Goal: Task Accomplishment & Management: Manage account settings

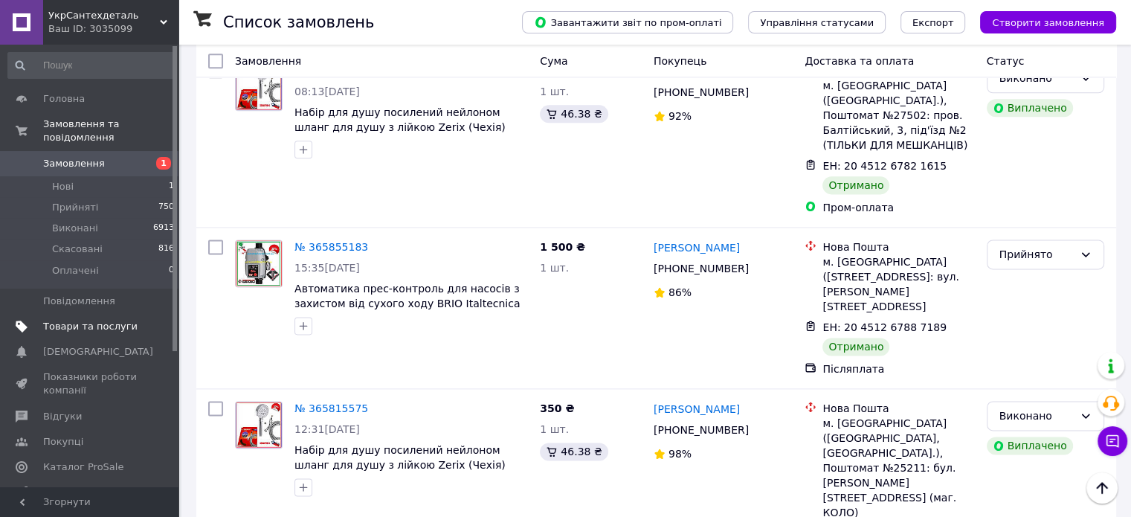
scroll to position [1934, 0]
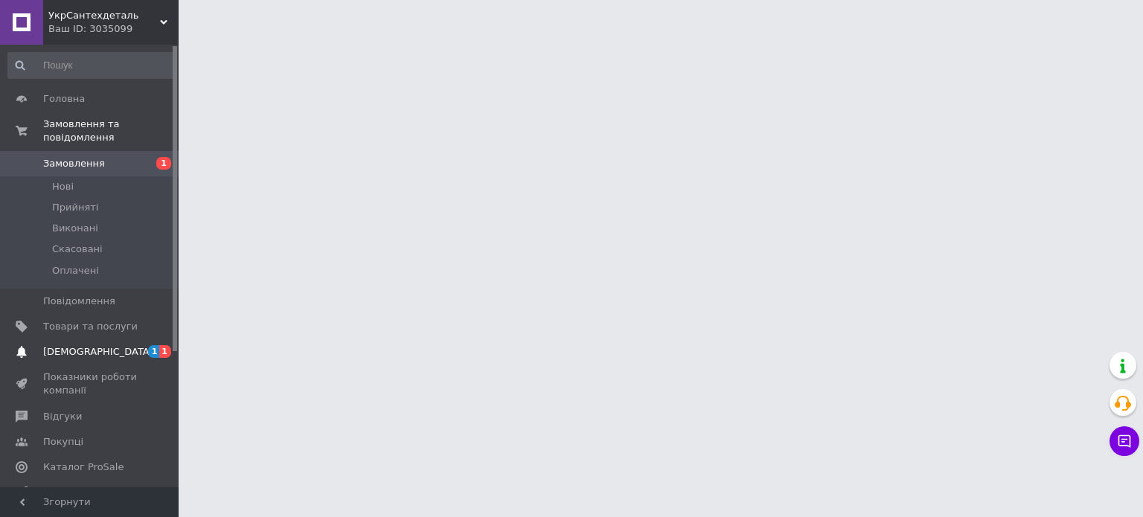
click at [98, 345] on span "[DEMOGRAPHIC_DATA]" at bounding box center [90, 351] width 94 height 13
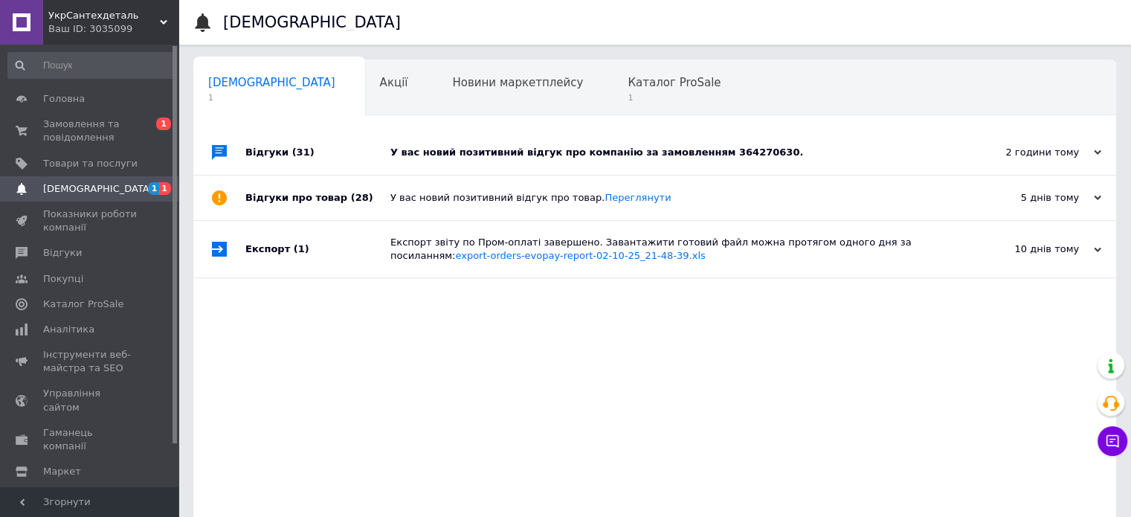
click at [578, 153] on div "У вас новий позитивний відгук про компанію за замовленням 364270630." at bounding box center [672, 152] width 562 height 13
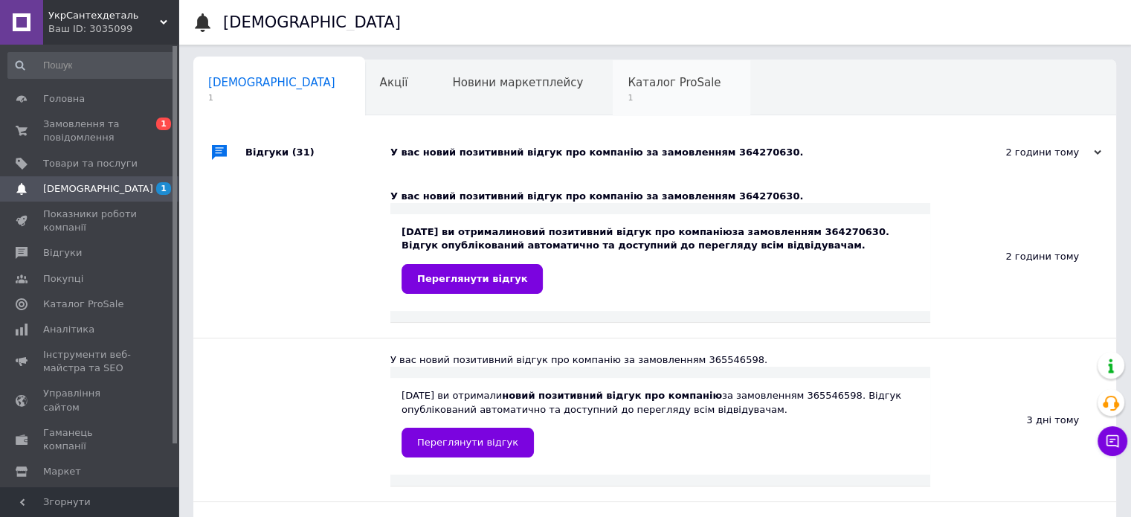
click at [613, 91] on div "Каталог ProSale 1" at bounding box center [682, 88] width 138 height 57
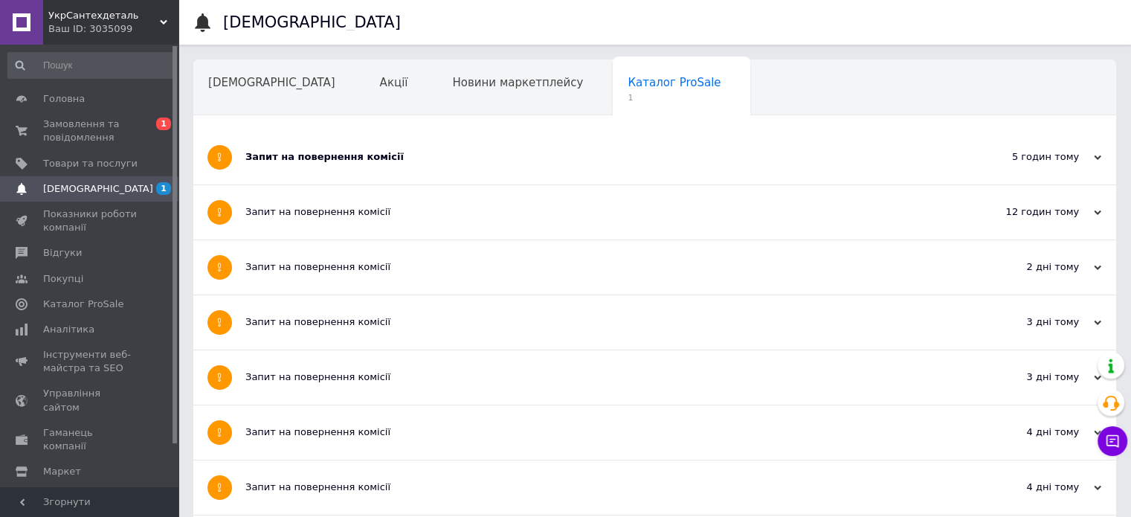
click at [367, 151] on div "Запит на повернення комісії" at bounding box center [598, 156] width 707 height 13
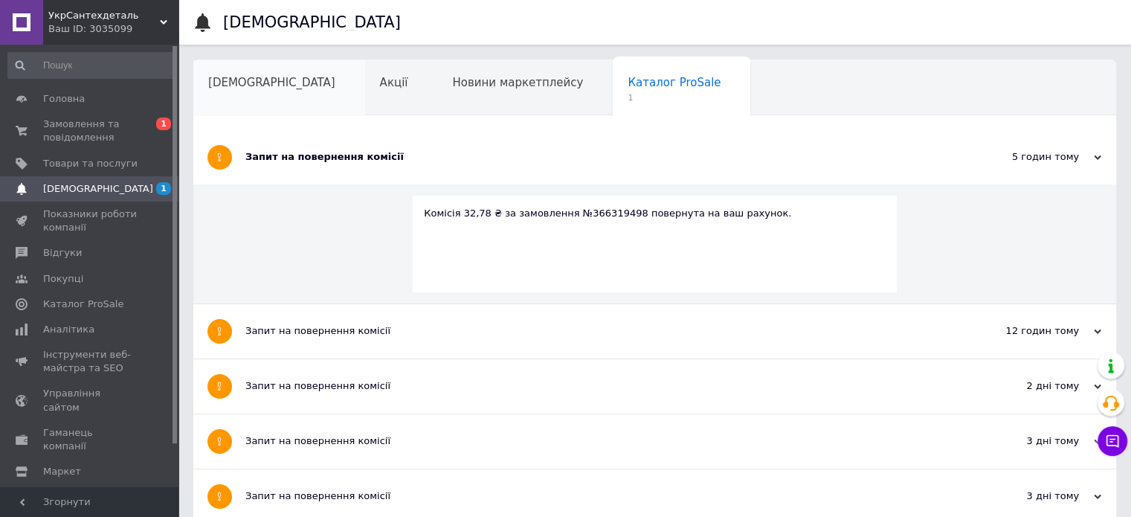
click at [272, 89] on div "[DEMOGRAPHIC_DATA]" at bounding box center [279, 88] width 172 height 57
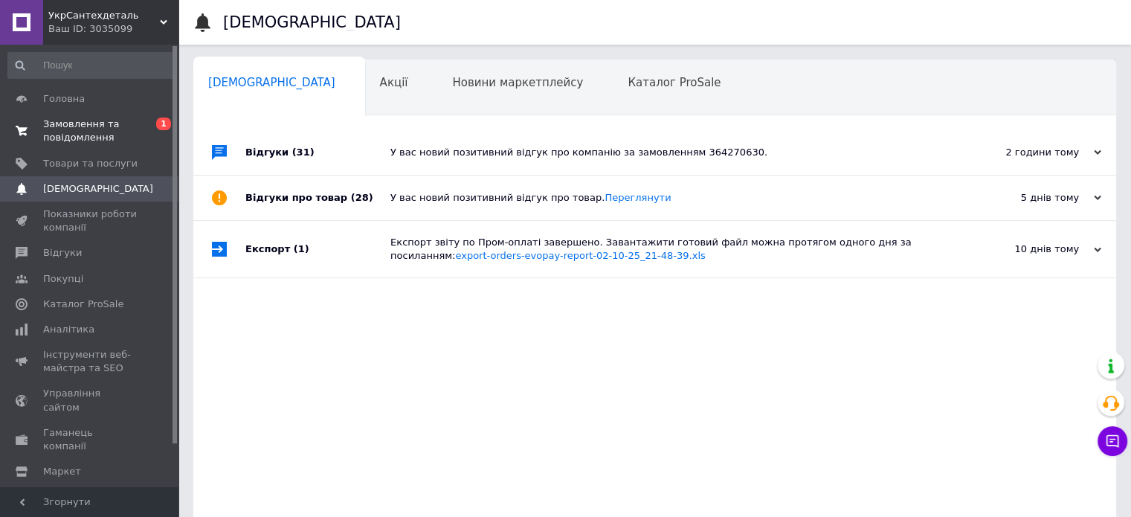
click at [103, 125] on span "Замовлення та повідомлення" at bounding box center [90, 131] width 94 height 27
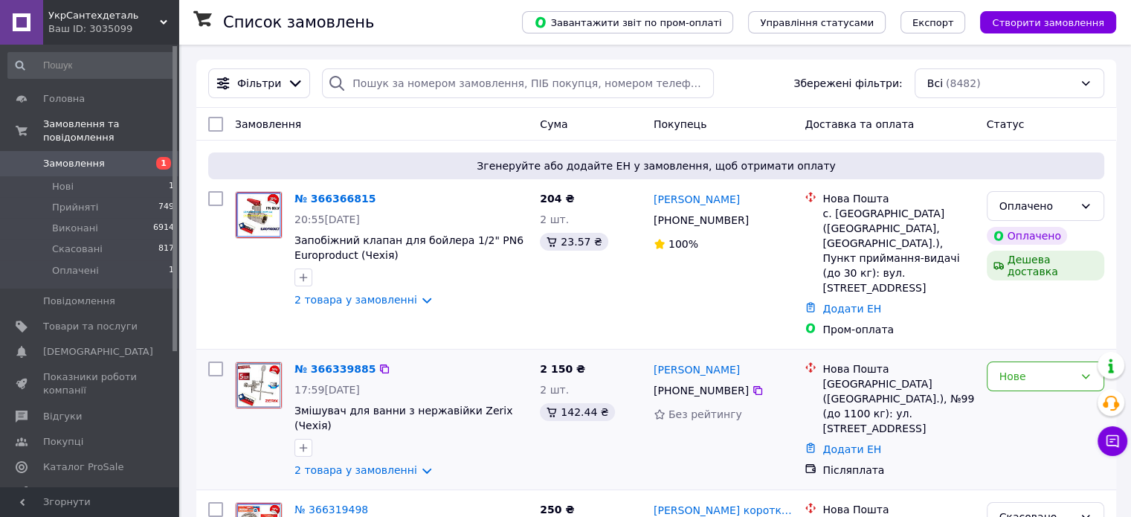
scroll to position [74, 0]
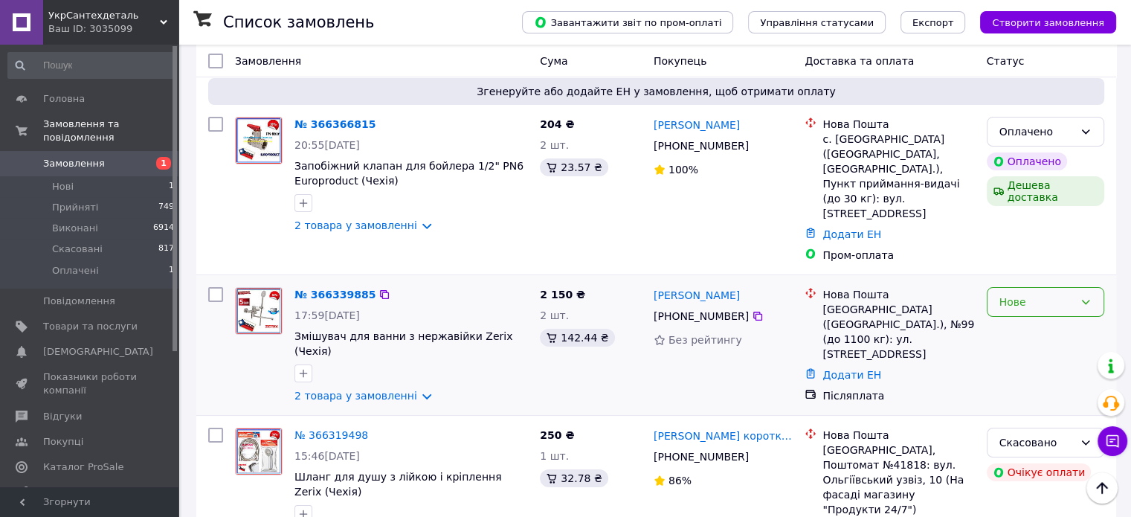
click at [1049, 294] on div "Нове" at bounding box center [1037, 302] width 74 height 16
click at [464, 362] on div at bounding box center [412, 374] width 240 height 24
click at [394, 390] on link "2 товара у замовленні" at bounding box center [356, 396] width 123 height 12
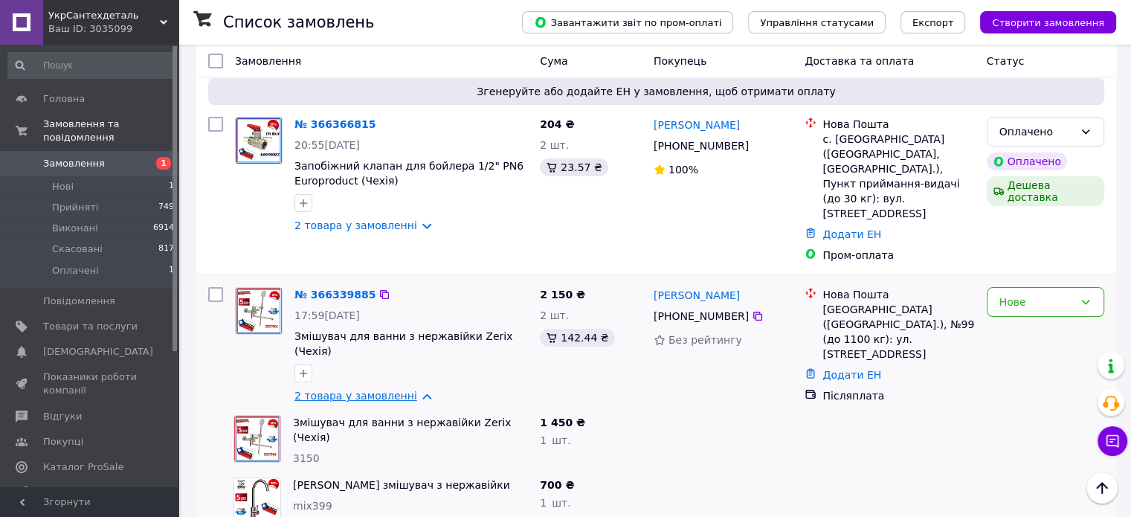
click at [396, 390] on link "2 товара у замовленні" at bounding box center [356, 396] width 123 height 12
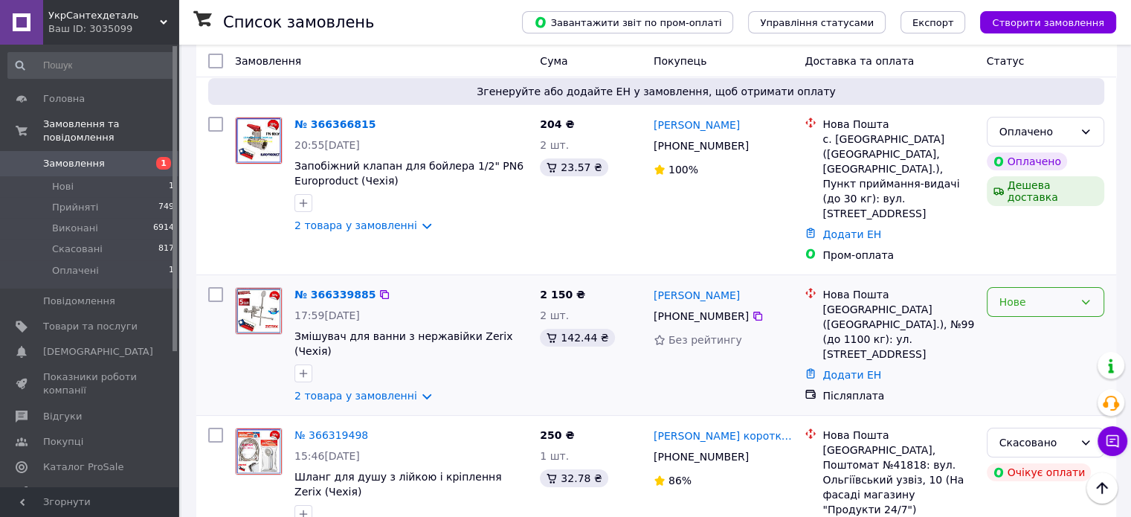
click at [1030, 294] on div "Нове" at bounding box center [1037, 302] width 74 height 16
click at [1019, 303] on li "Прийнято" at bounding box center [1045, 305] width 116 height 27
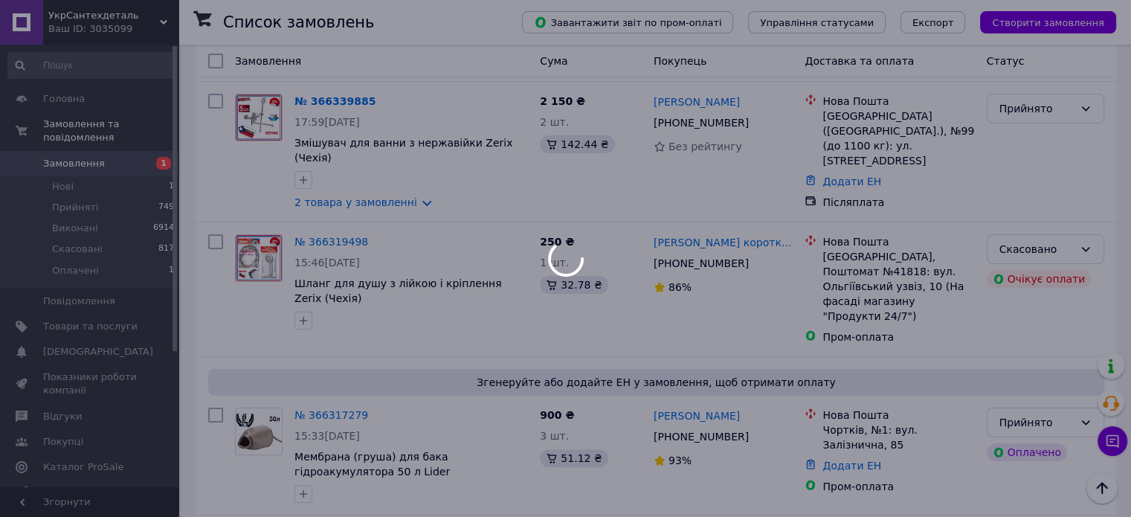
scroll to position [0, 0]
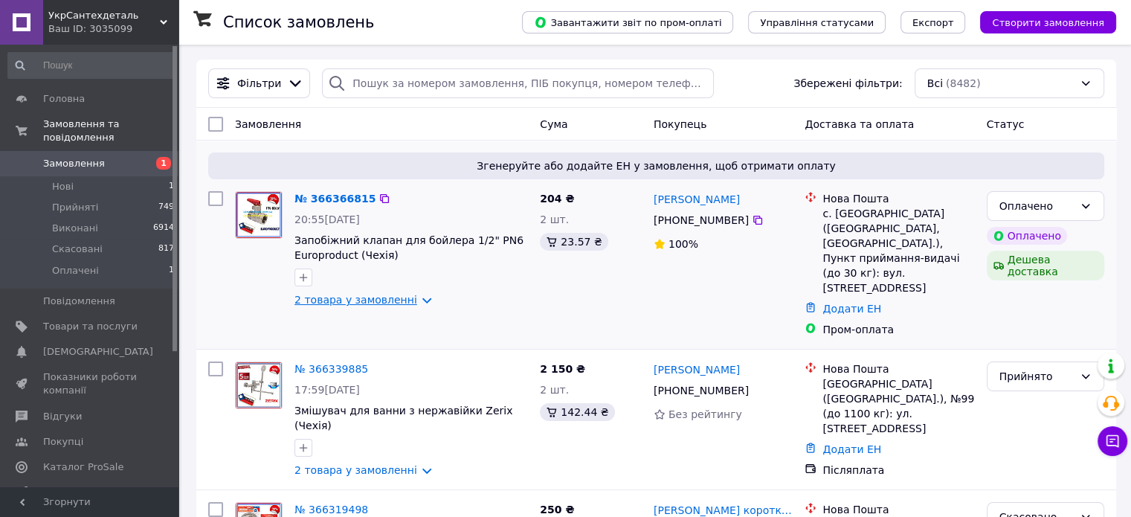
click at [356, 294] on link "2 товара у замовленні" at bounding box center [356, 300] width 123 height 12
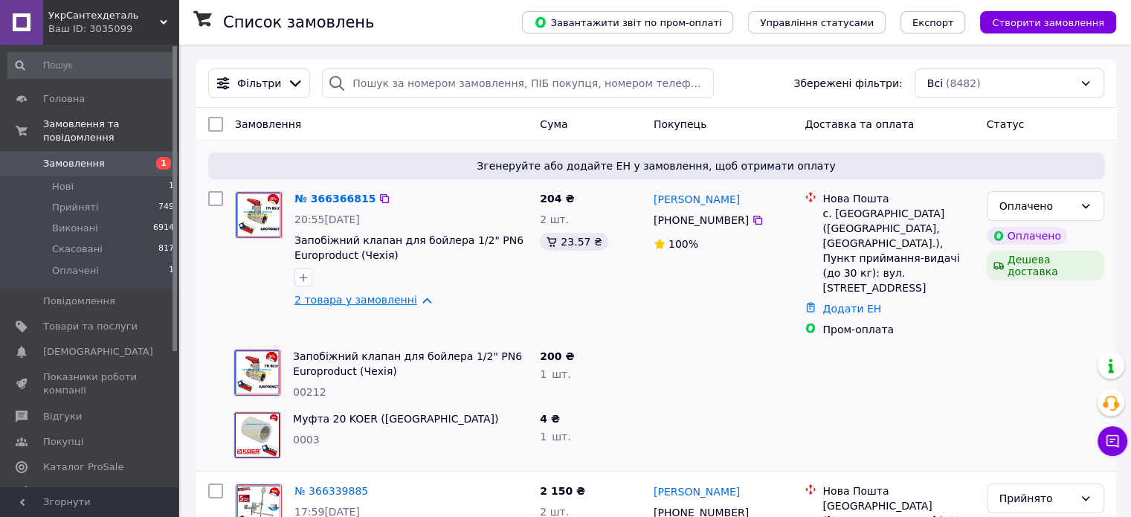
click at [369, 300] on link "2 товара у замовленні" at bounding box center [356, 300] width 123 height 12
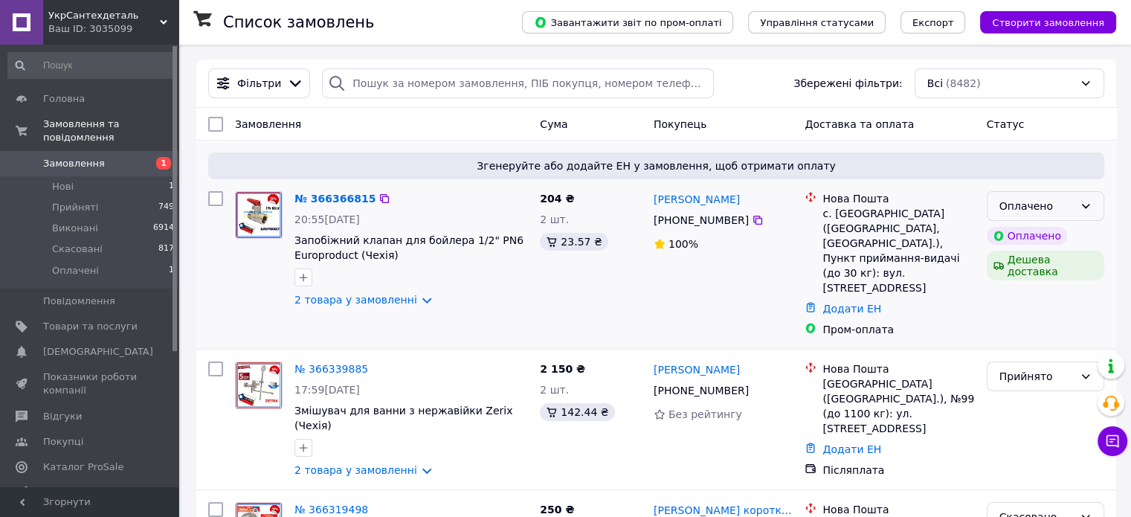
click at [1065, 210] on div "Оплачено" at bounding box center [1037, 206] width 74 height 16
click at [1044, 236] on li "Прийнято" at bounding box center [1045, 238] width 116 height 27
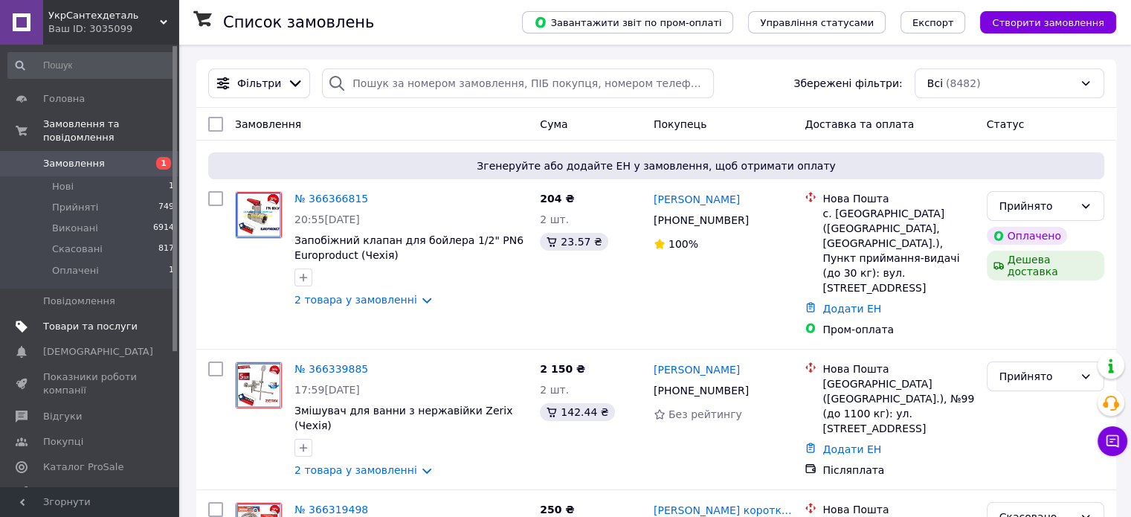
click at [68, 320] on span "Товари та послуги" at bounding box center [90, 326] width 94 height 13
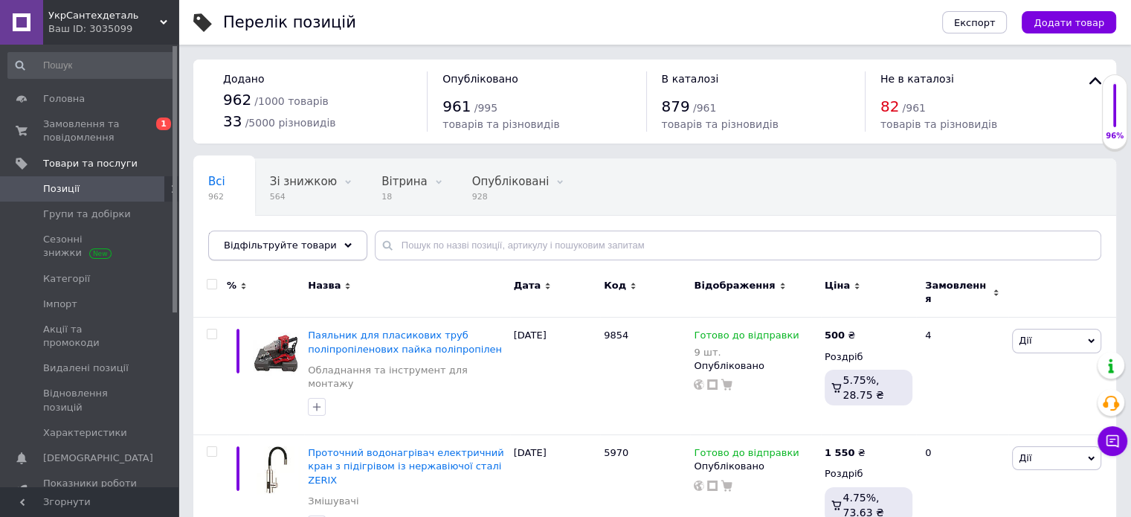
click at [251, 243] on span "Відфільтруйте товари" at bounding box center [280, 245] width 113 height 11
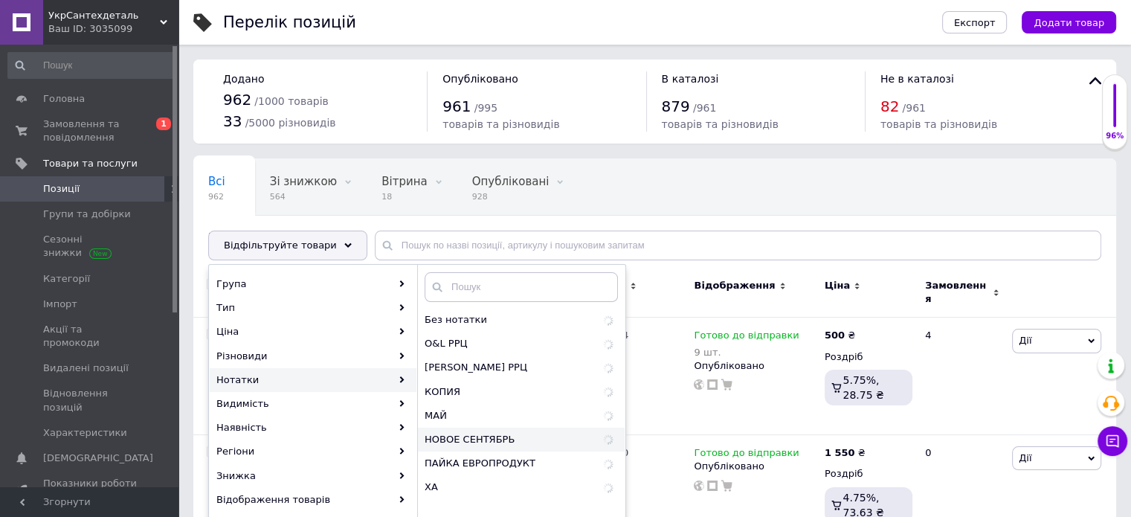
click at [482, 437] on span "НОВОЕ СЕНТЯБРЬ" at bounding box center [503, 439] width 156 height 13
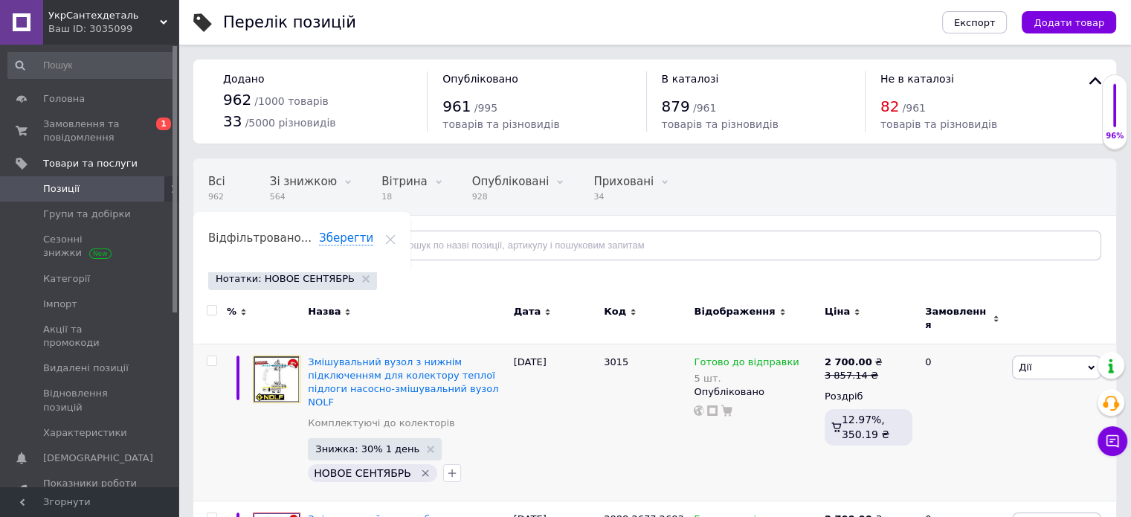
scroll to position [74, 0]
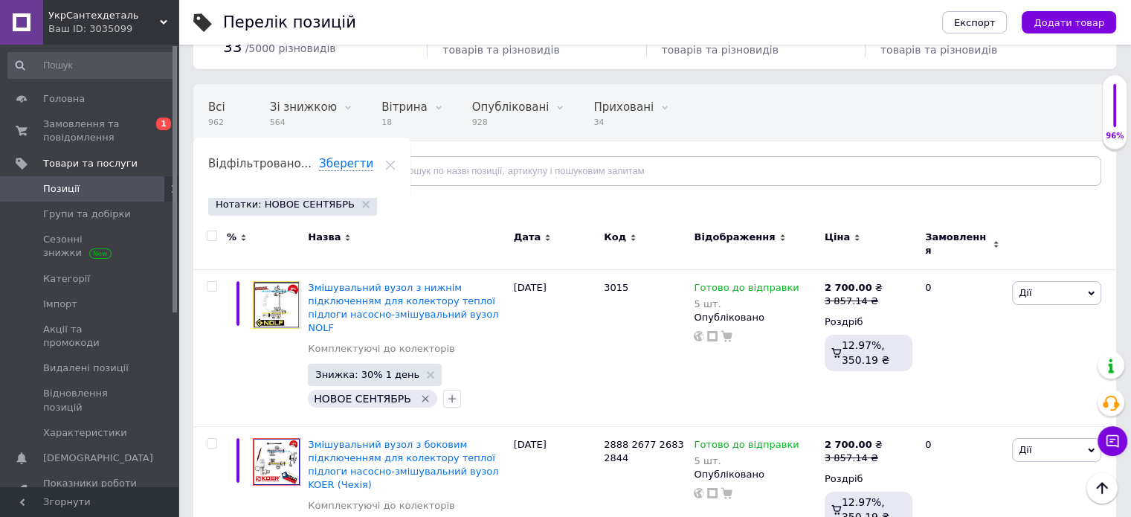
click at [213, 234] on input "checkbox" at bounding box center [212, 236] width 10 height 10
checkbox input "true"
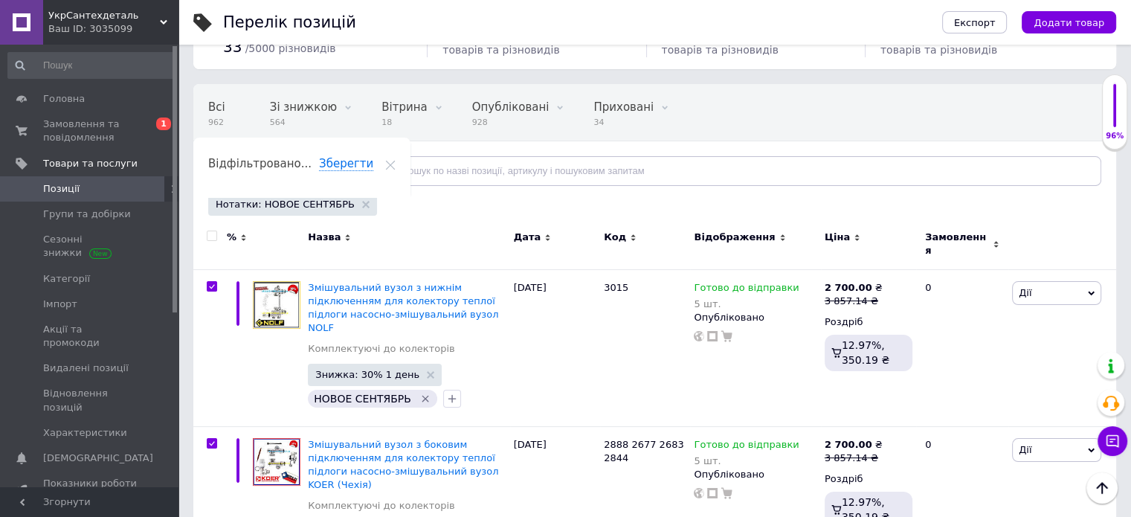
checkbox input "true"
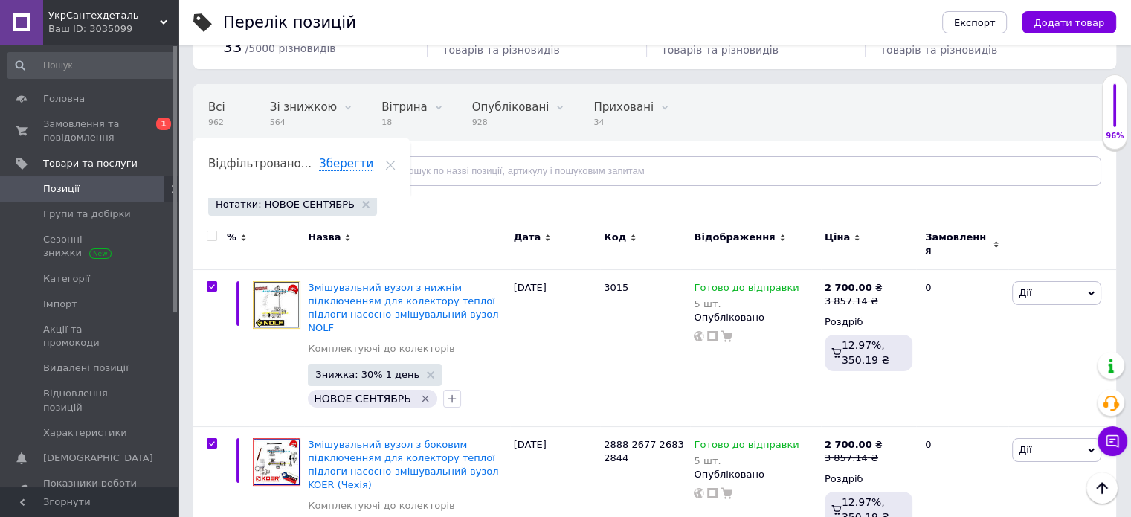
checkbox input "true"
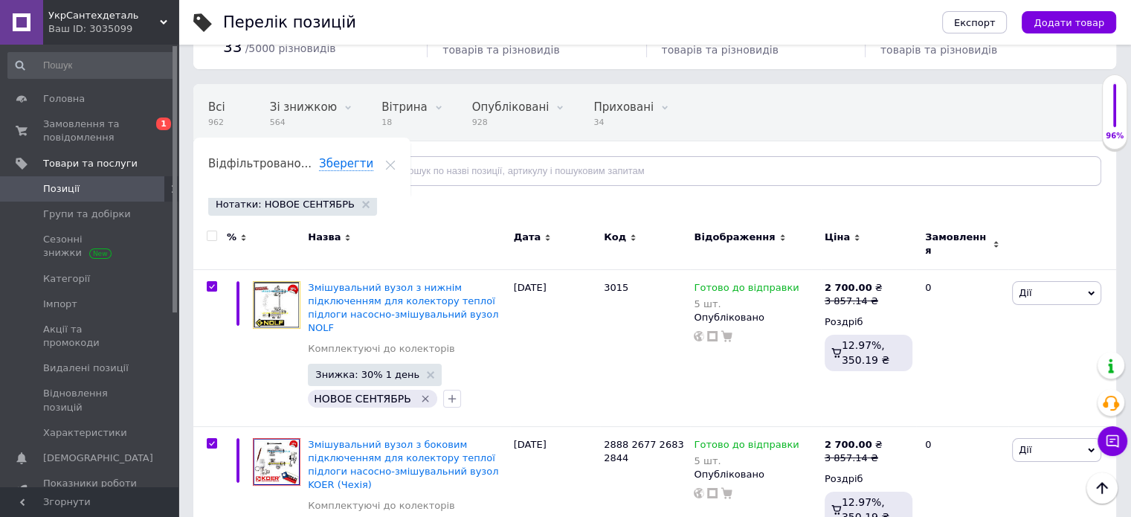
checkbox input "true"
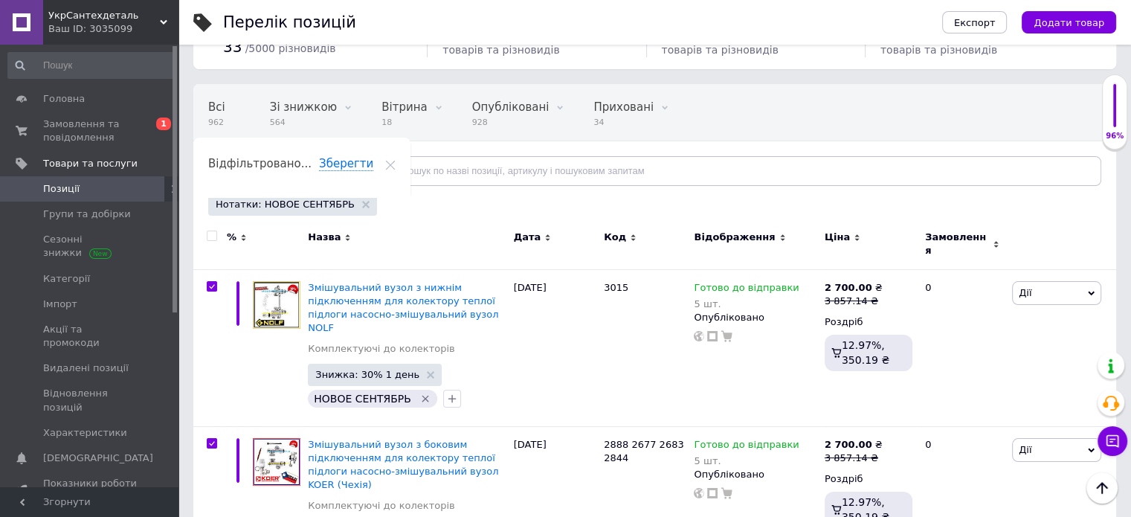
checkbox input "true"
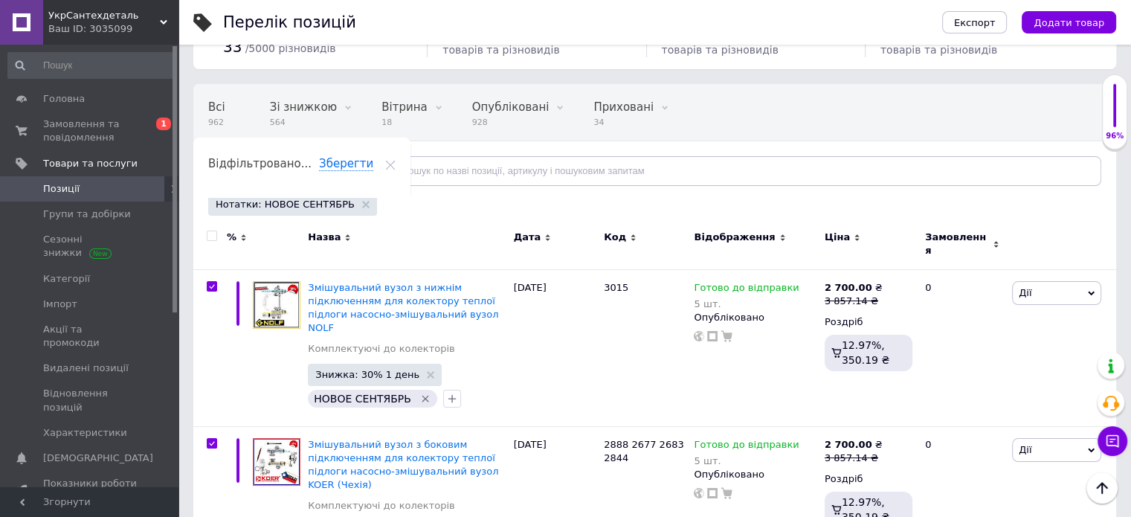
checkbox input "true"
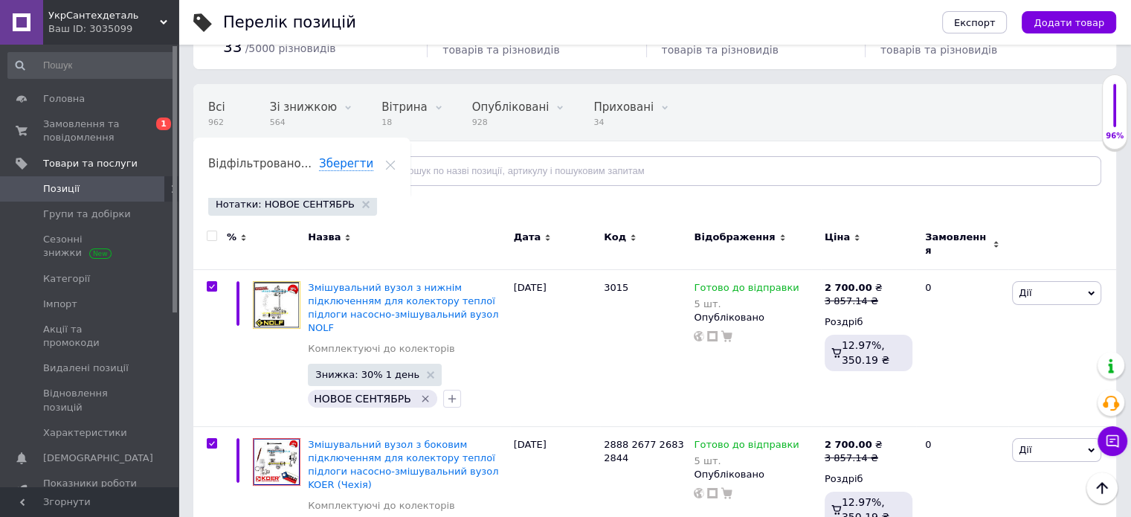
checkbox input "true"
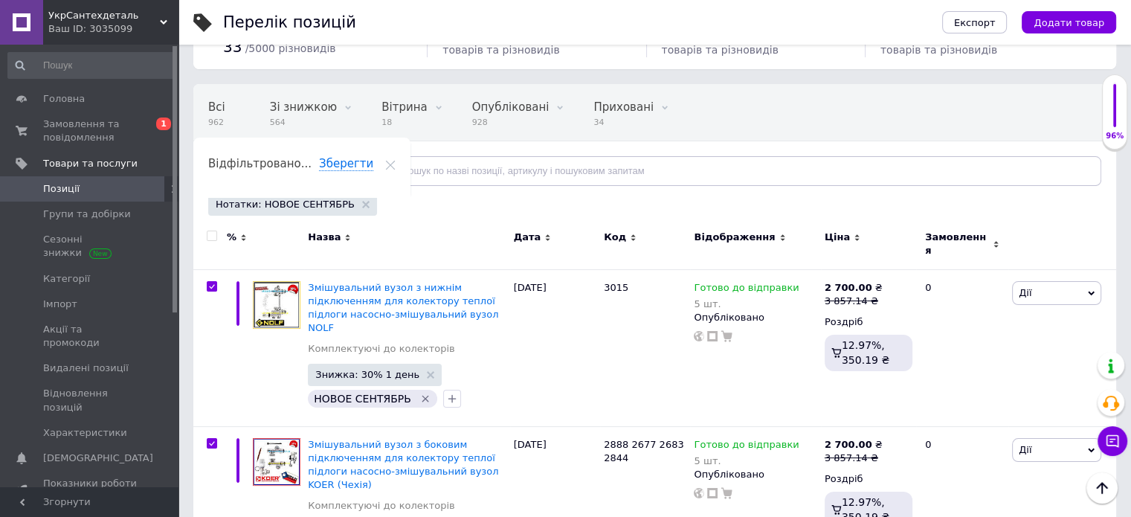
checkbox input "true"
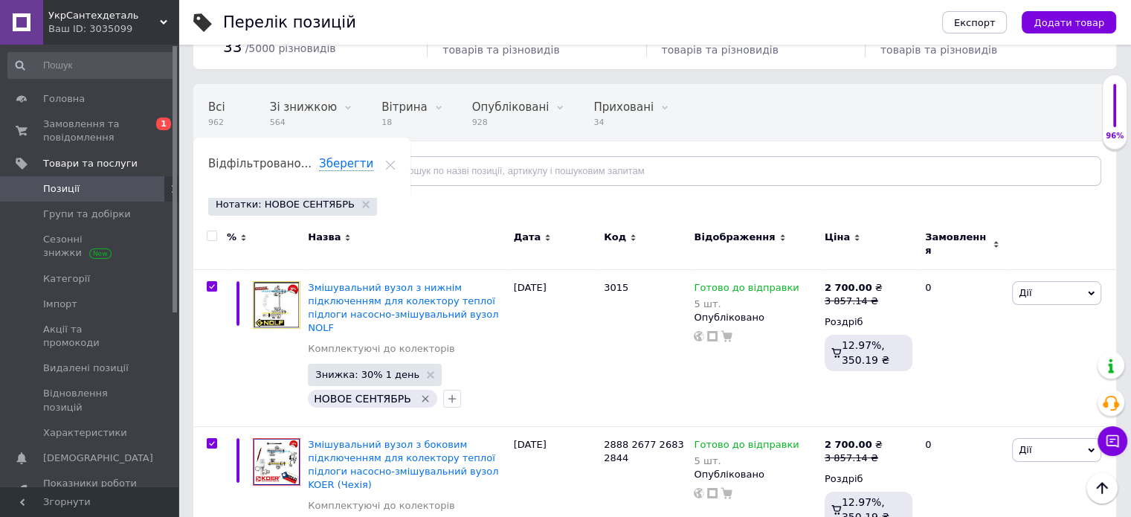
checkbox input "true"
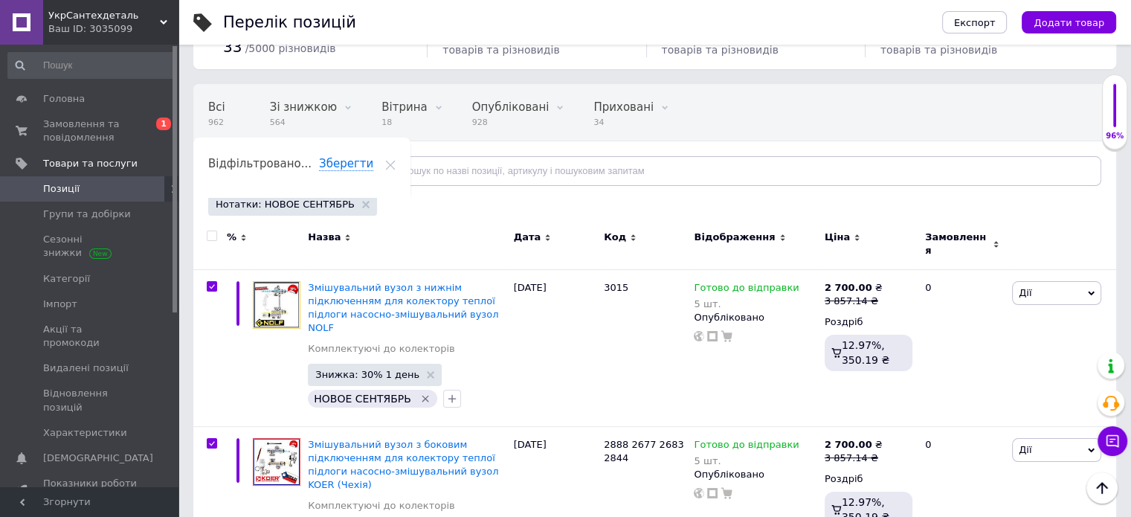
checkbox input "true"
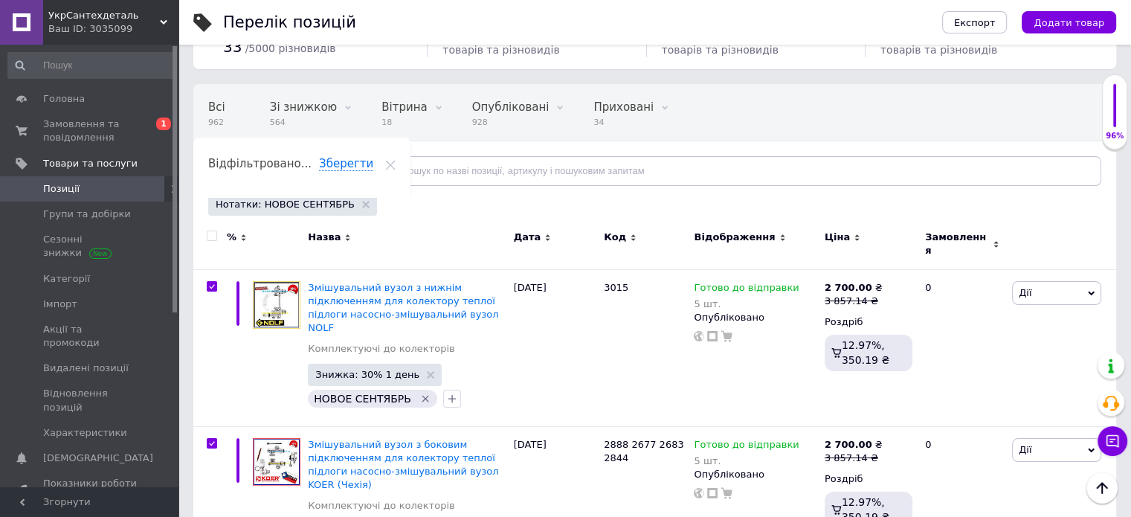
checkbox input "true"
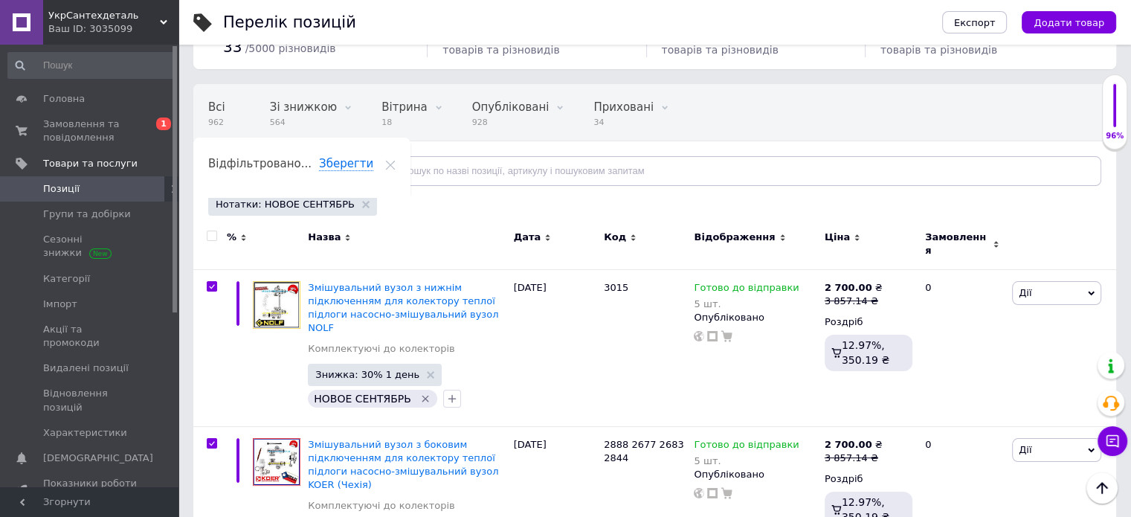
checkbox input "true"
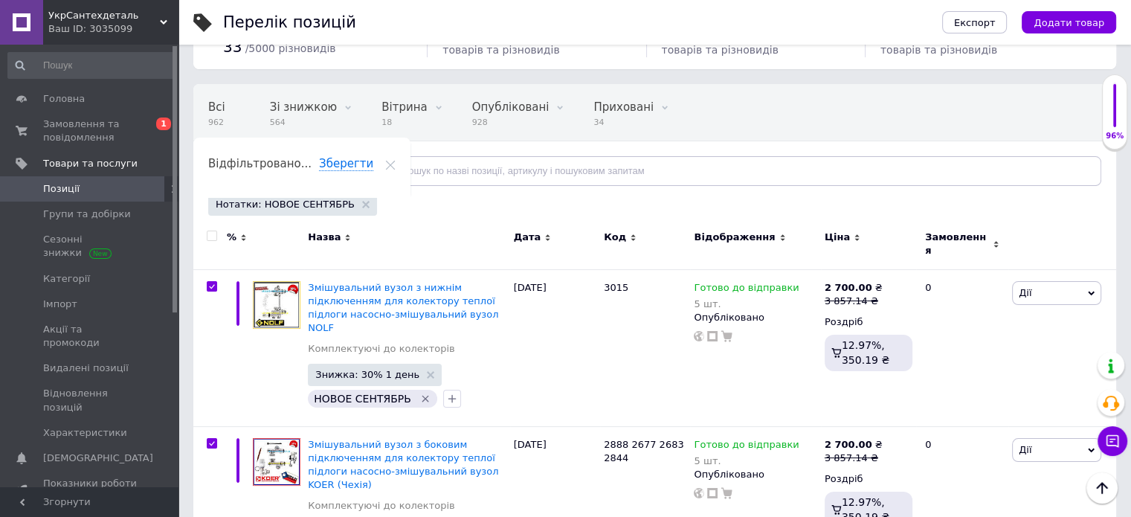
checkbox input "true"
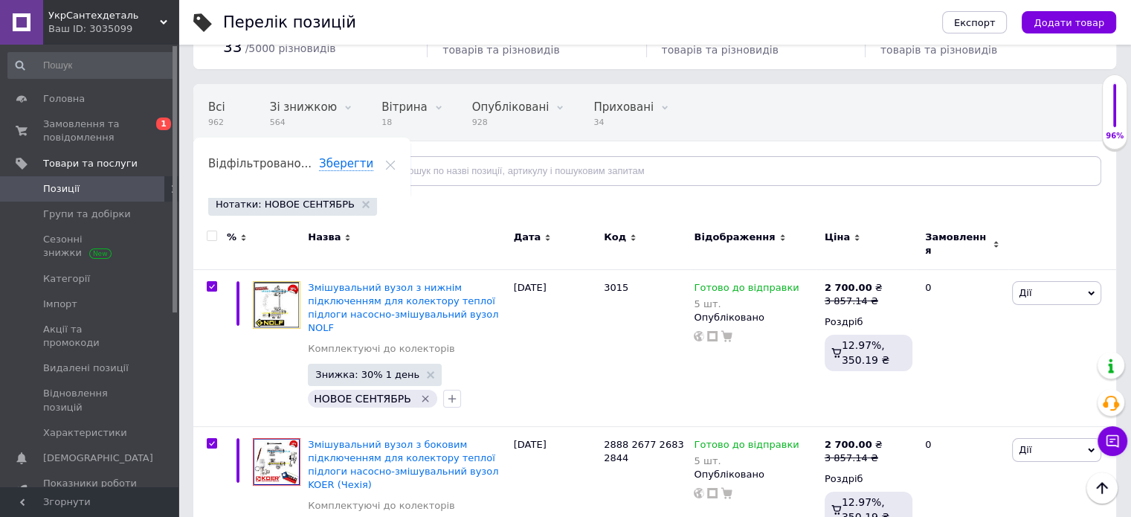
checkbox input "true"
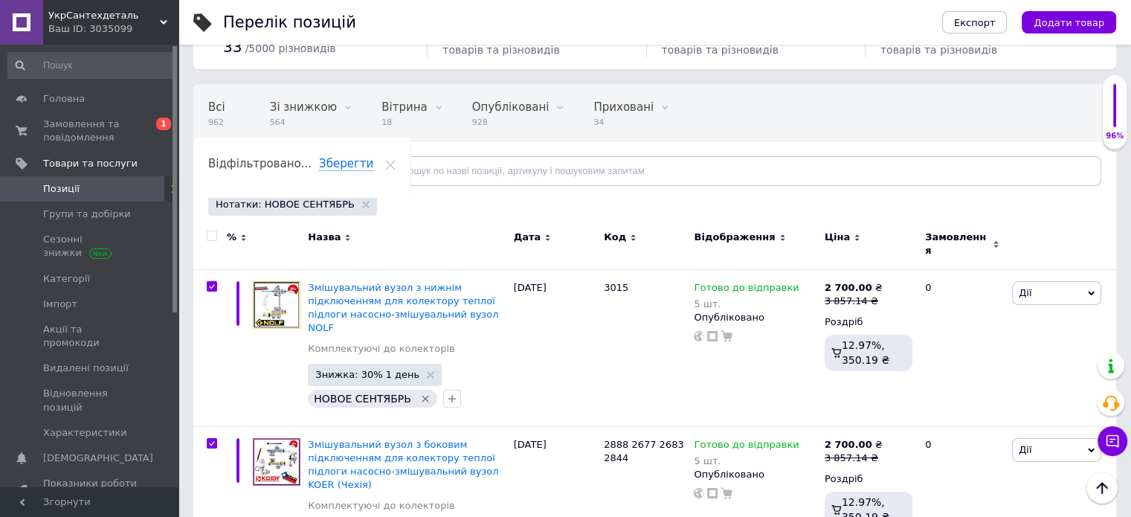
checkbox input "true"
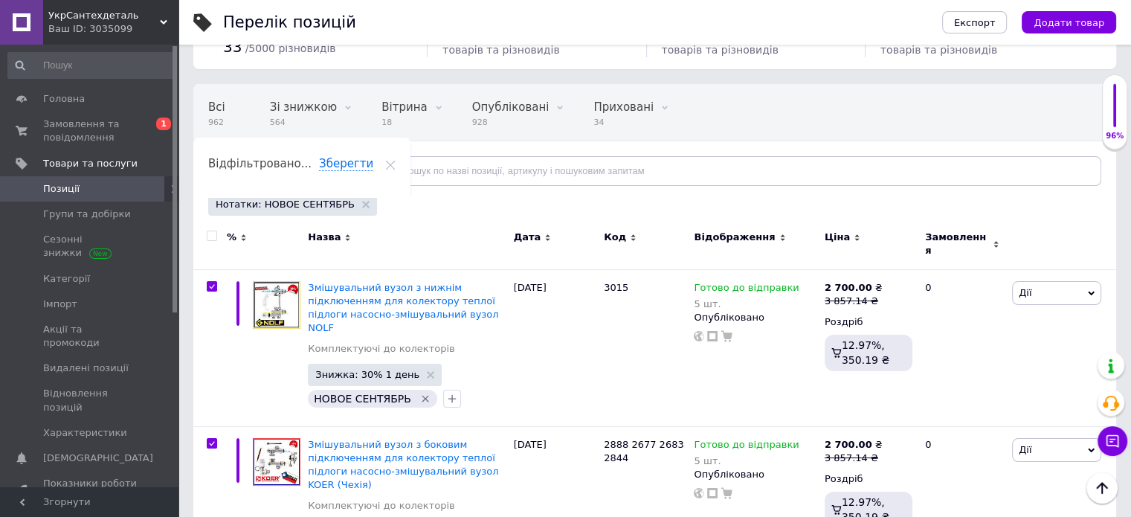
checkbox input "true"
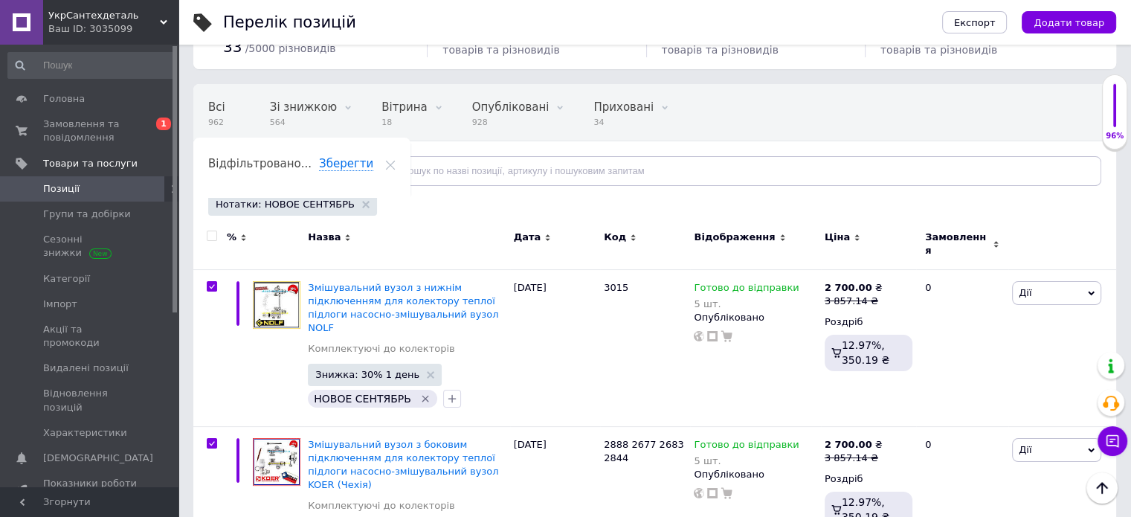
checkbox input "true"
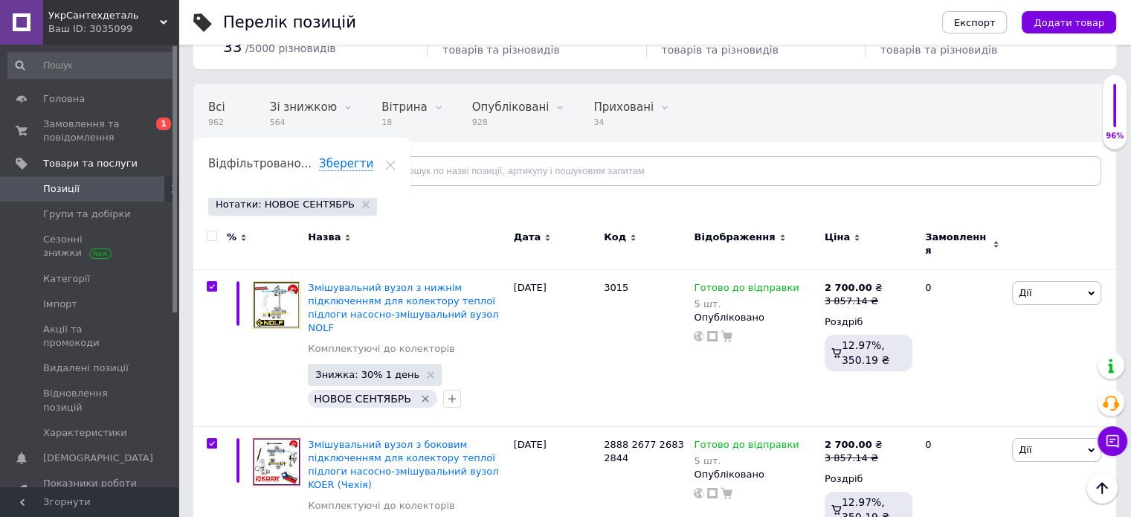
checkbox input "true"
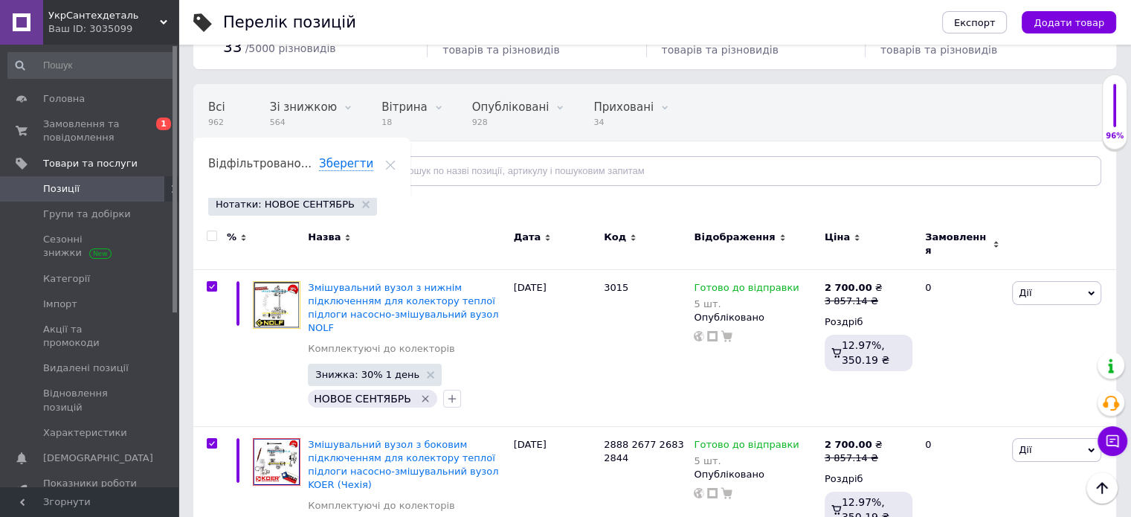
checkbox input "true"
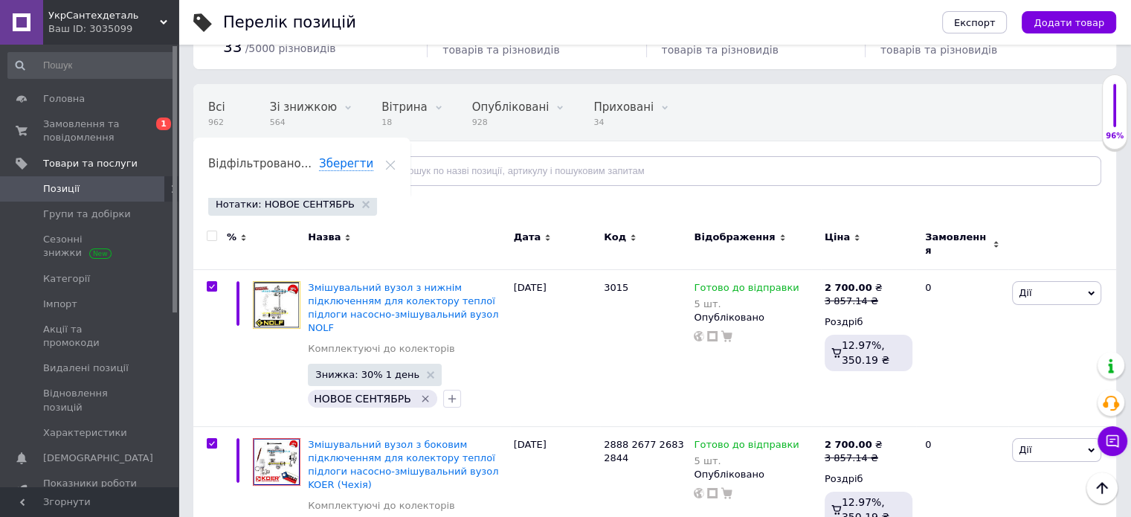
checkbox input "true"
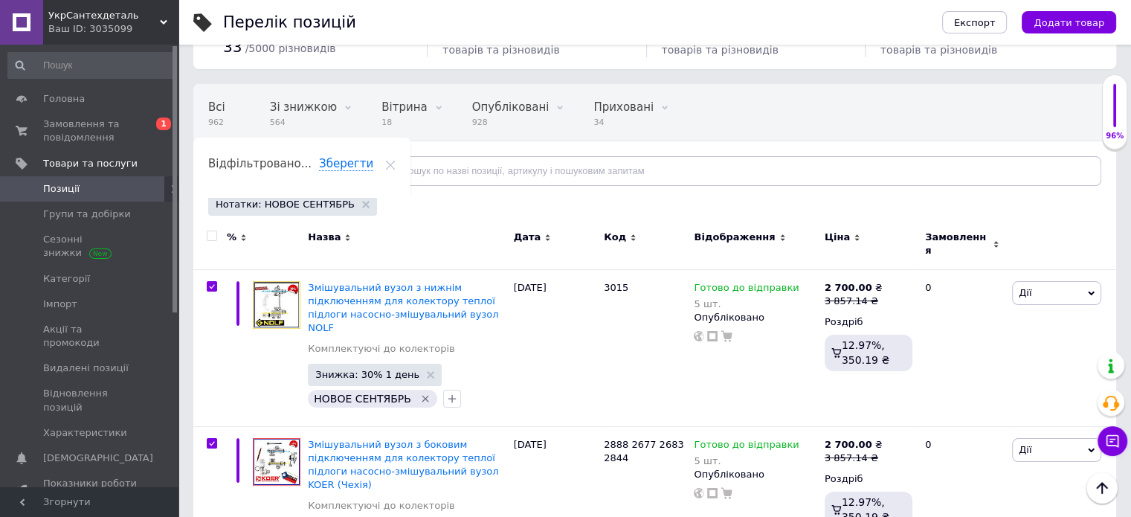
checkbox input "true"
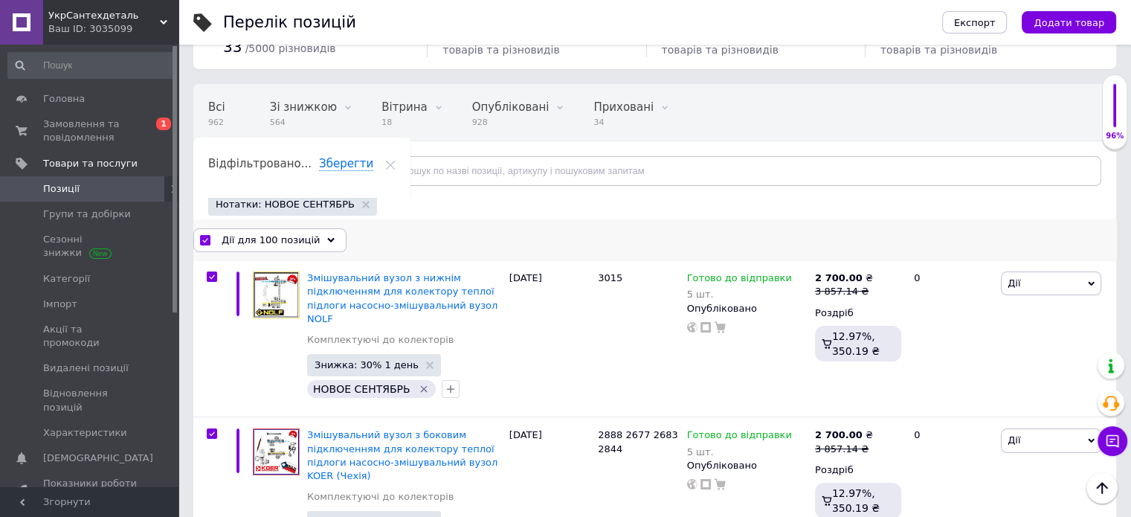
click at [291, 244] on span "Дії для 100 позицій" at bounding box center [271, 240] width 98 height 13
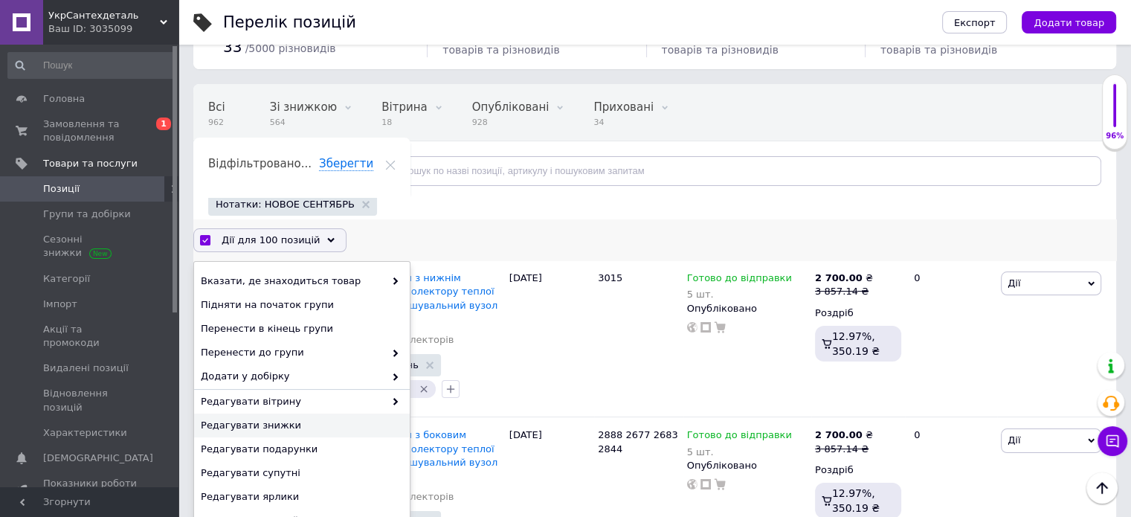
click at [296, 422] on span "Редагувати знижки" at bounding box center [300, 425] width 199 height 13
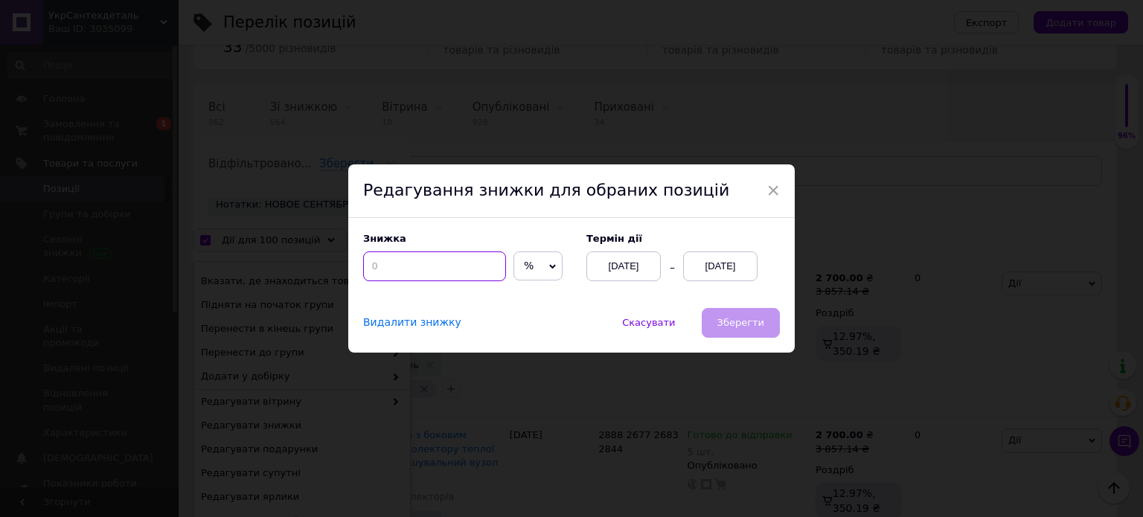
click at [433, 269] on input at bounding box center [434, 266] width 143 height 30
type input "30"
drag, startPoint x: 747, startPoint y: 322, endPoint x: 734, endPoint y: 237, distance: 86.5
click at [734, 237] on div "× Редагування знижки для обраних позицій Знижка 30 % ₴ Термін дії [DATE] [DATE]…" at bounding box center [571, 258] width 446 height 188
click at [729, 257] on div "[DATE]" at bounding box center [720, 266] width 74 height 30
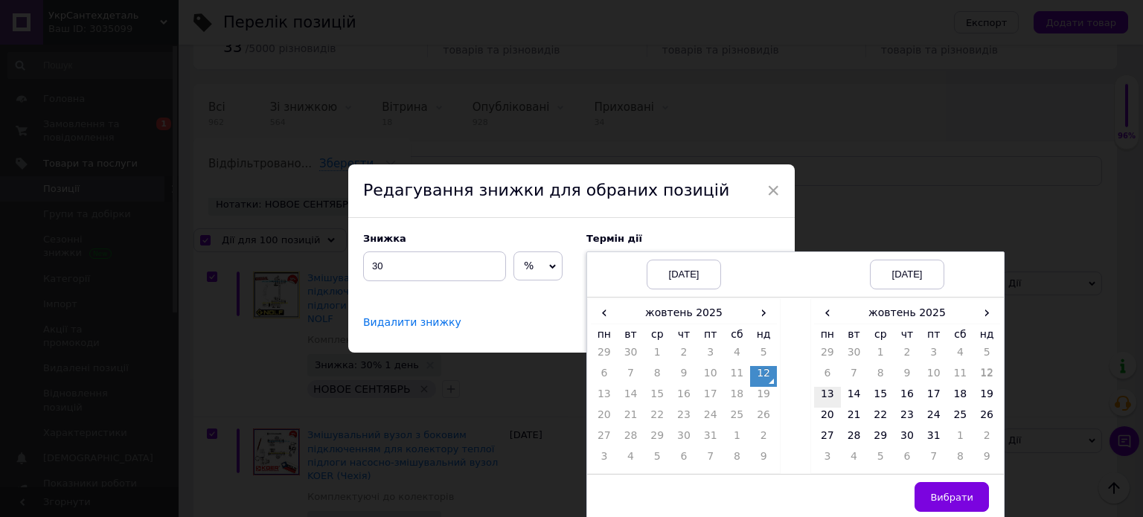
click at [820, 394] on td "13" at bounding box center [827, 397] width 27 height 21
click at [953, 498] on span "Вибрати" at bounding box center [951, 497] width 43 height 11
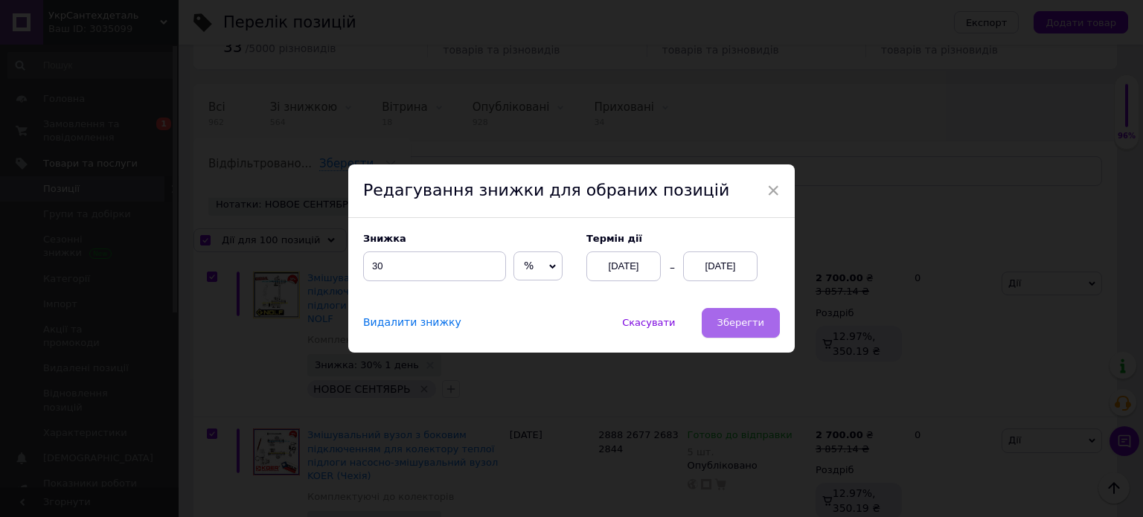
click at [748, 325] on span "Зберегти" at bounding box center [740, 322] width 47 height 11
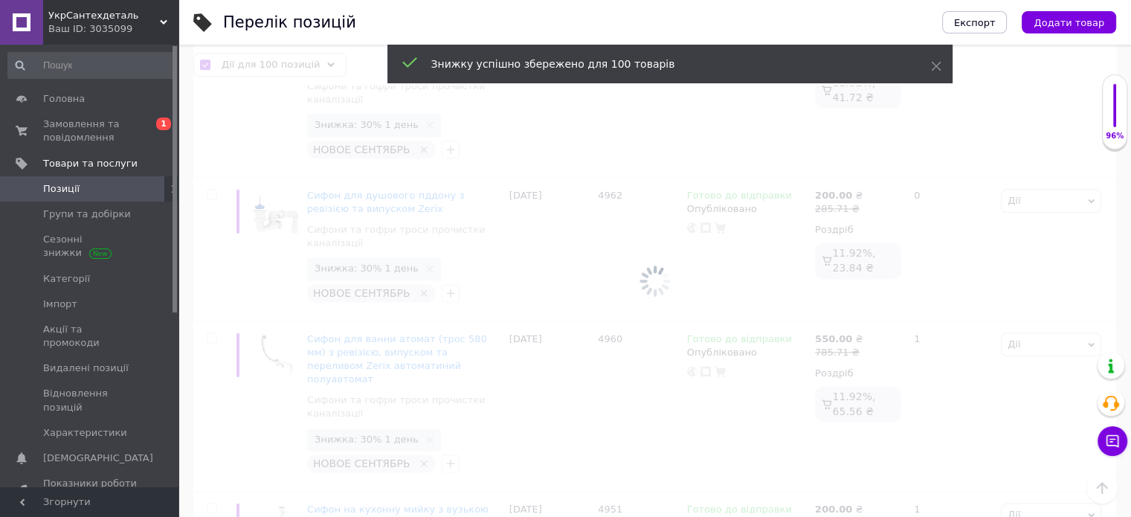
checkbox input "false"
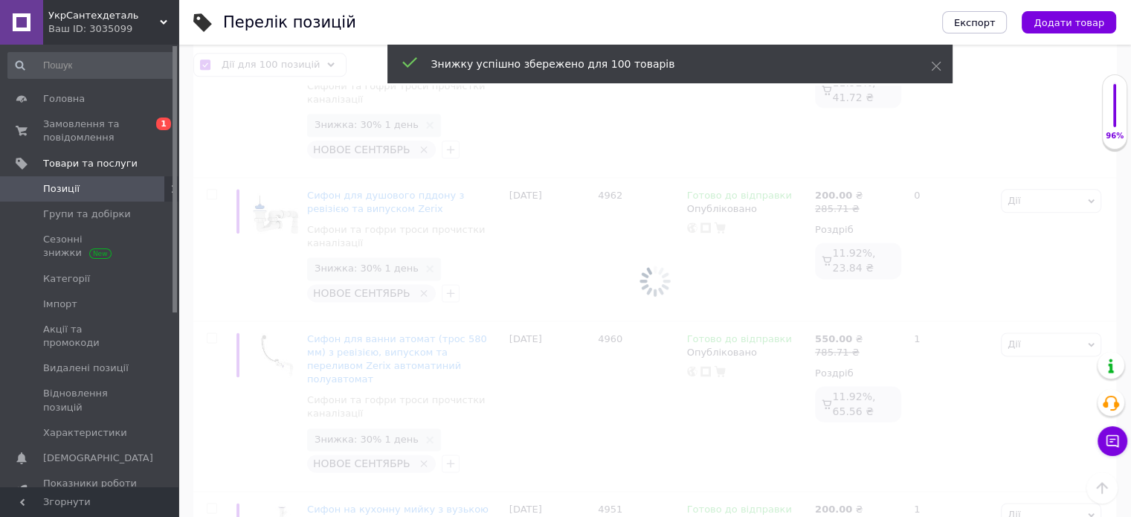
checkbox input "false"
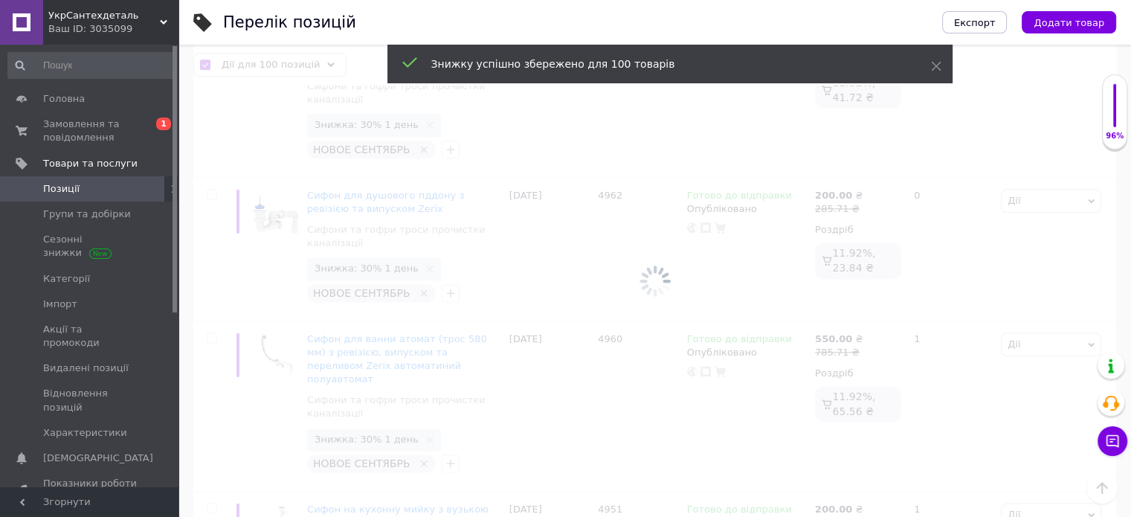
checkbox input "false"
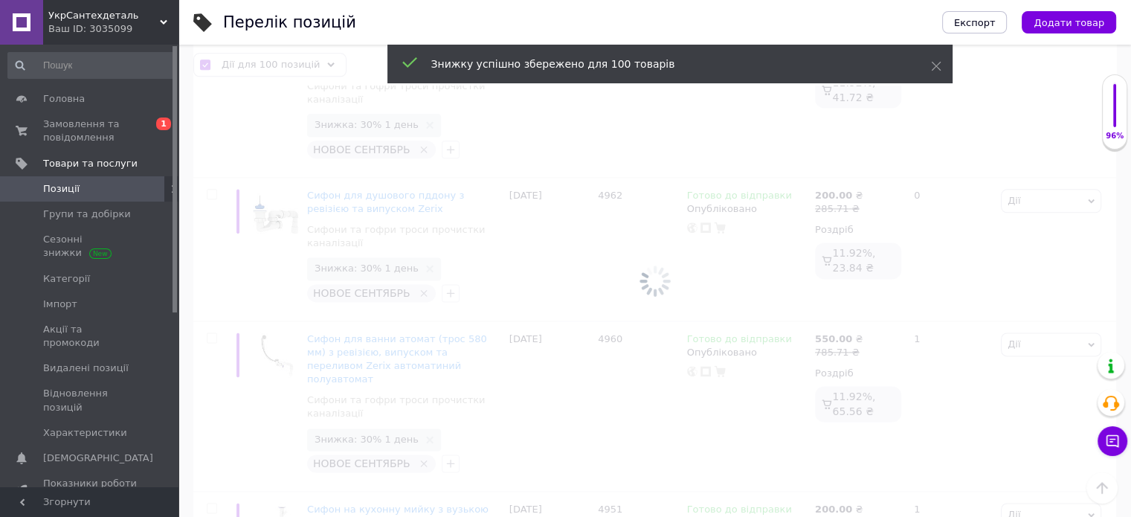
checkbox input "false"
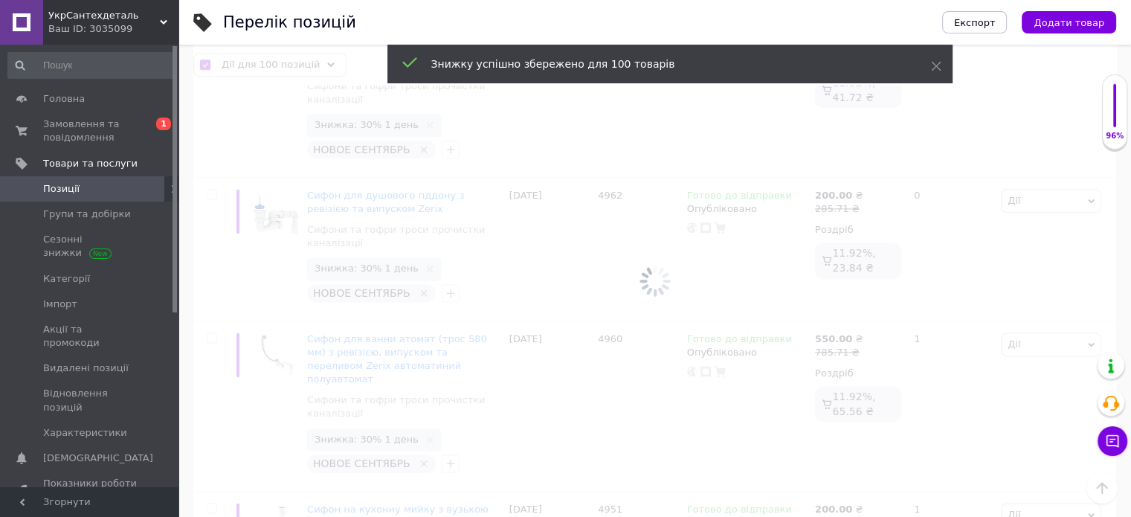
checkbox input "false"
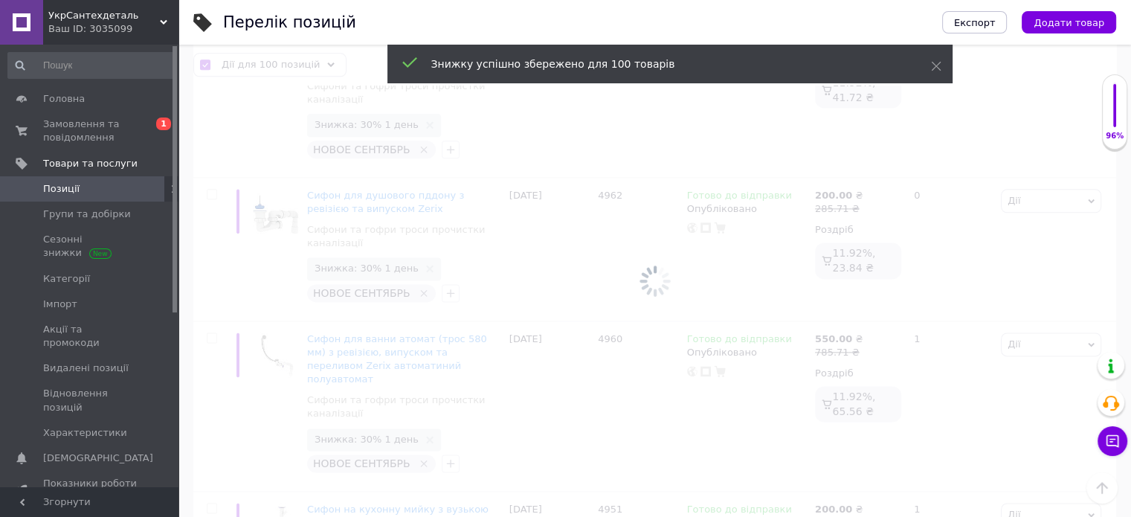
checkbox input "false"
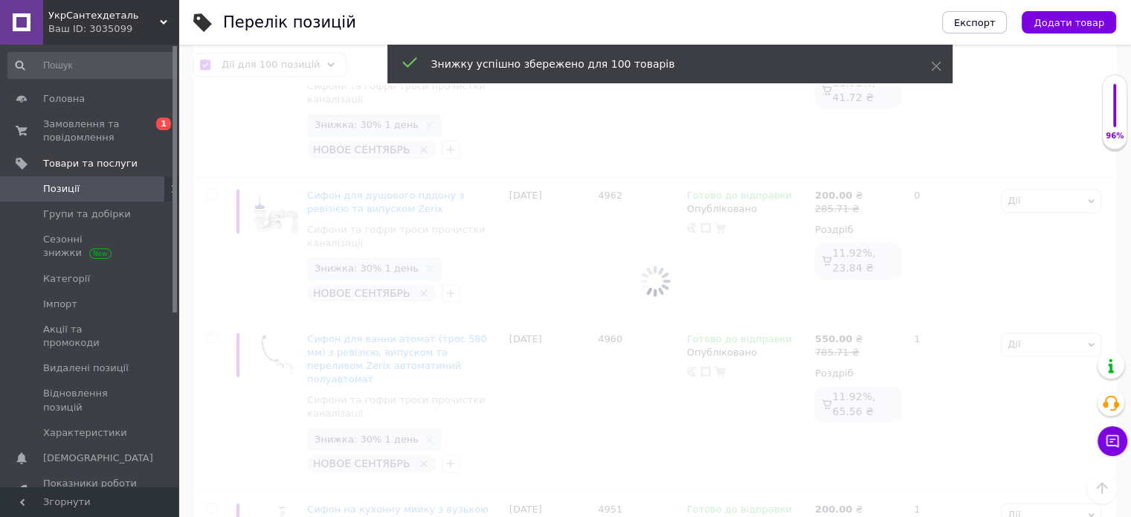
checkbox input "false"
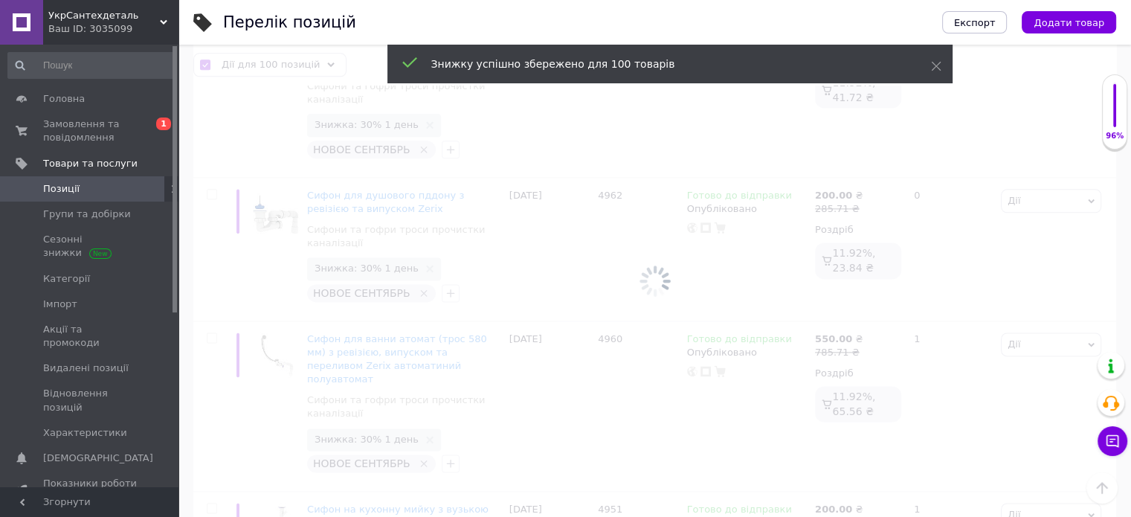
checkbox input "false"
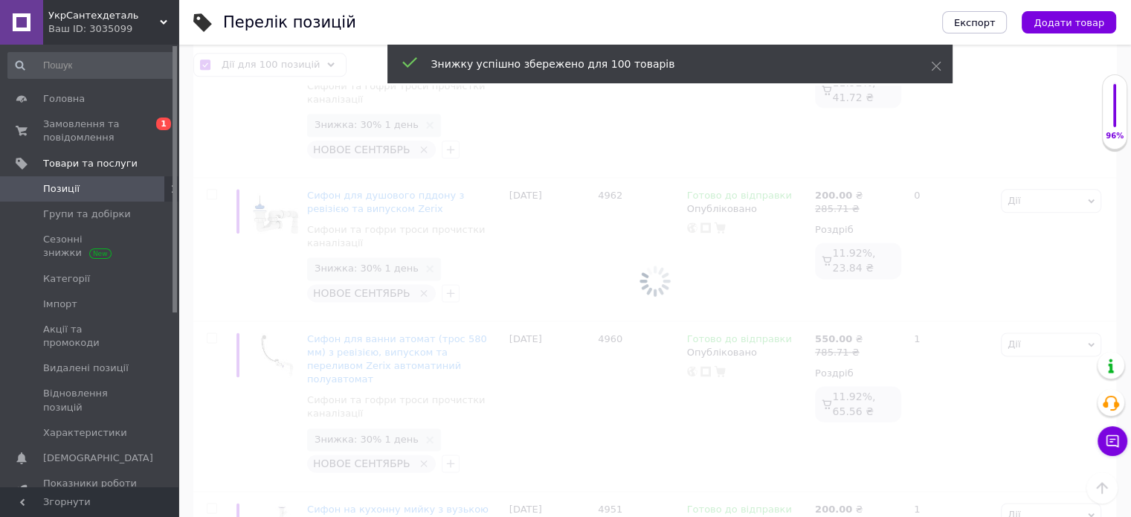
checkbox input "false"
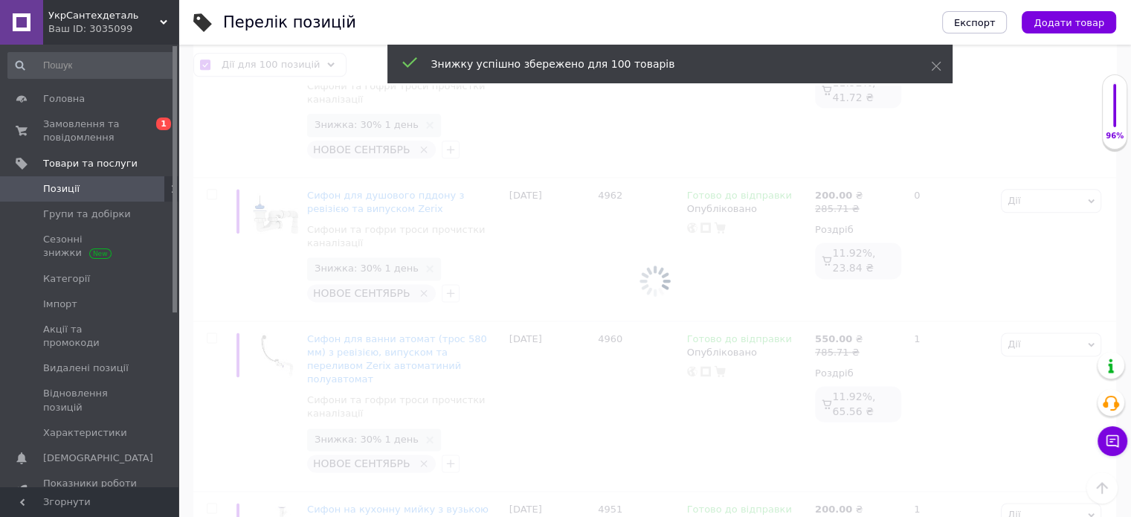
checkbox input "false"
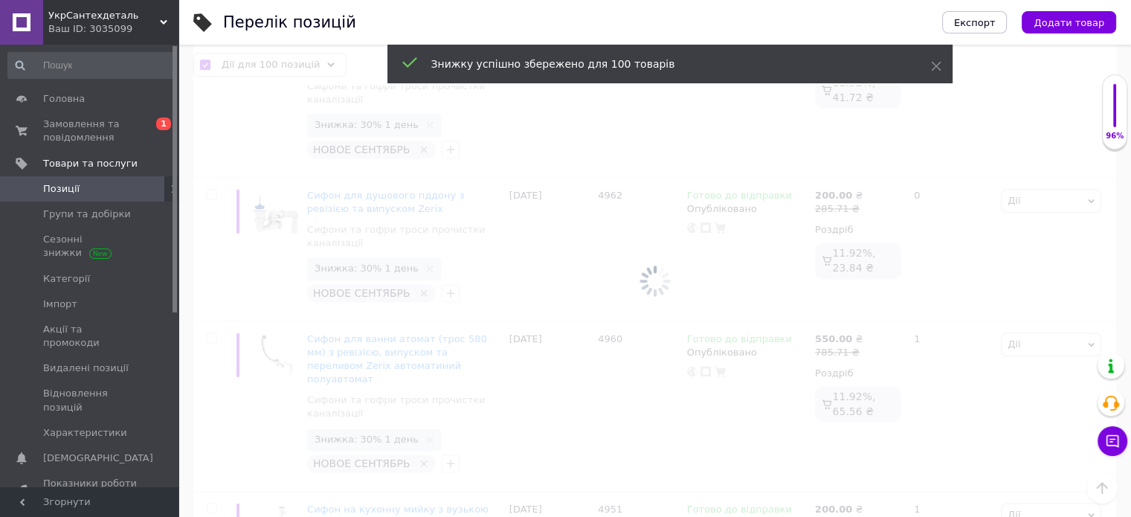
checkbox input "false"
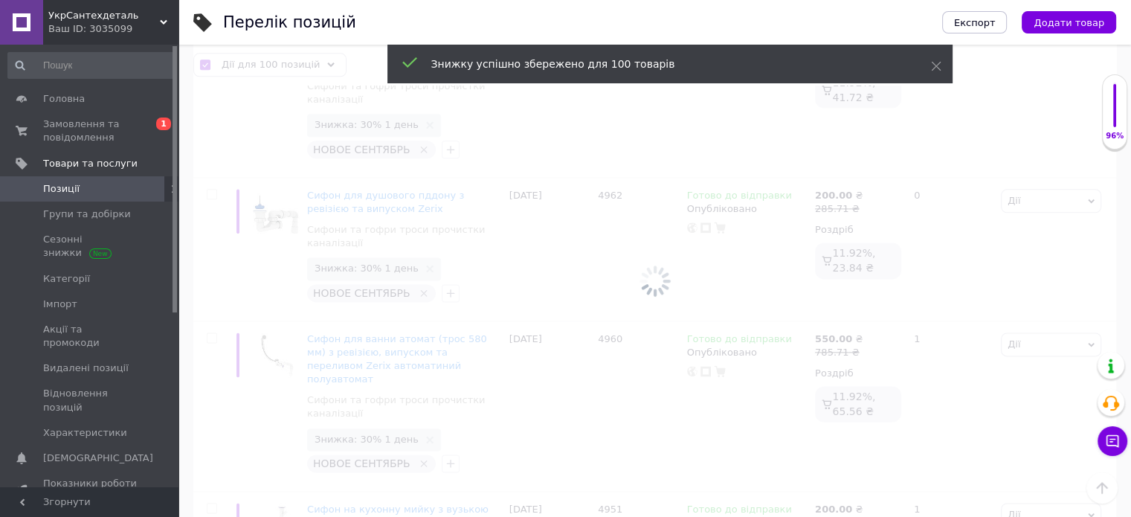
checkbox input "false"
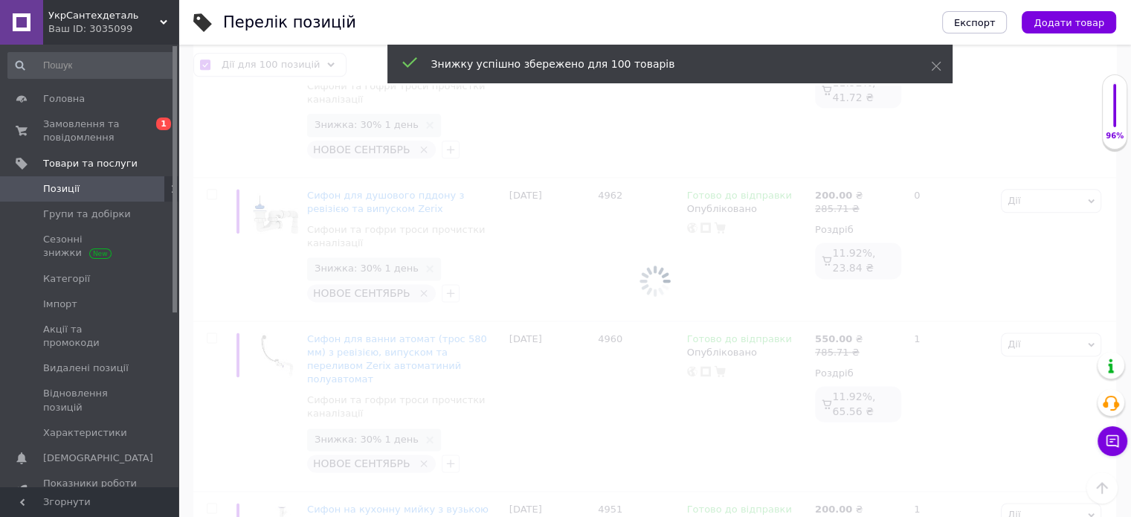
checkbox input "false"
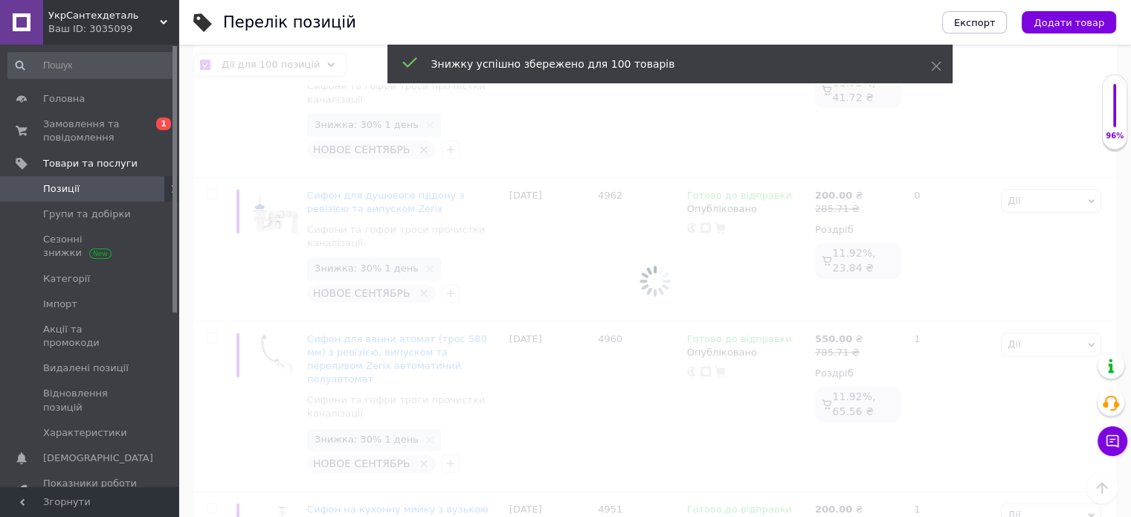
checkbox input "false"
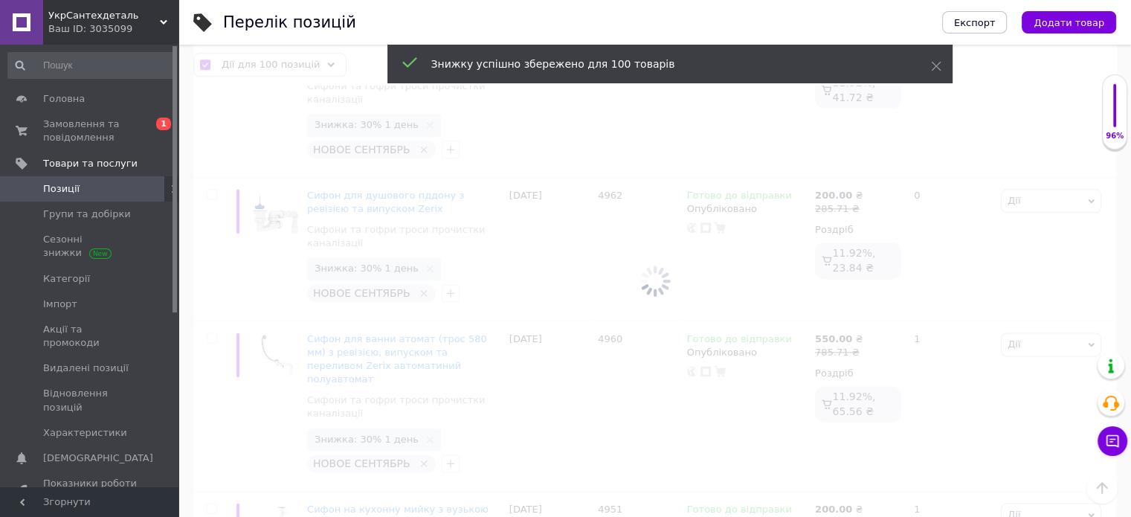
checkbox input "false"
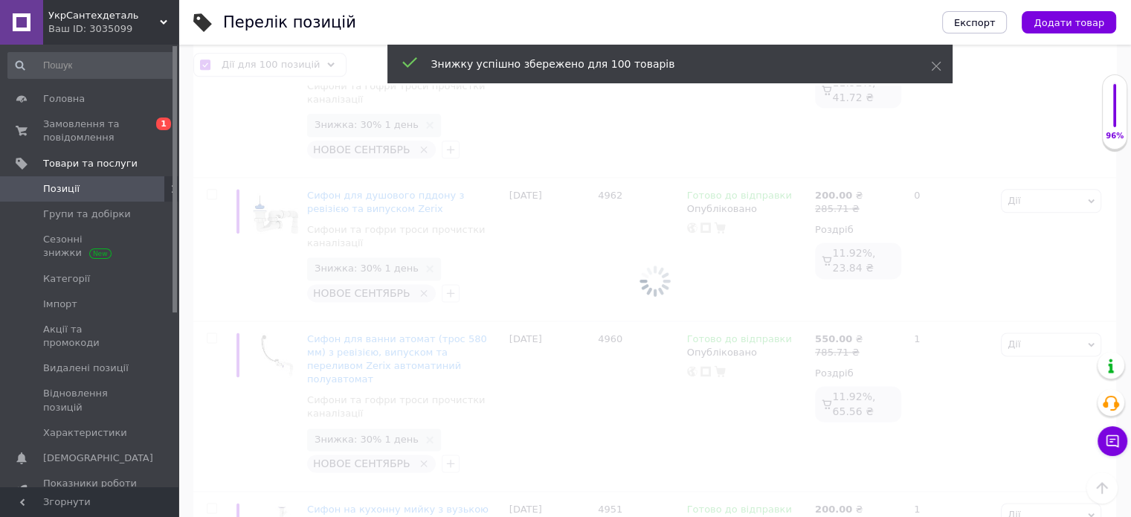
checkbox input "false"
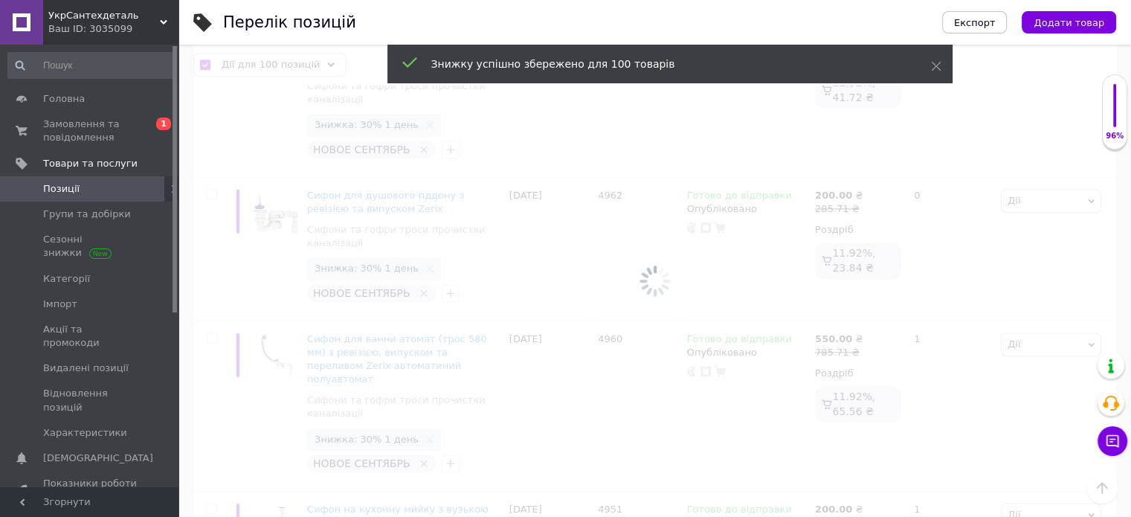
checkbox input "false"
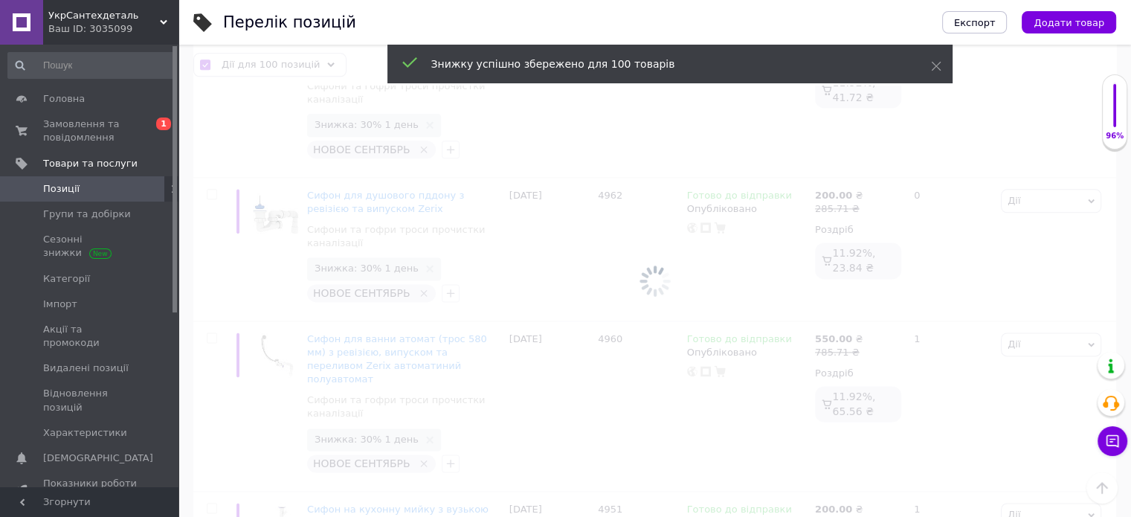
checkbox input "false"
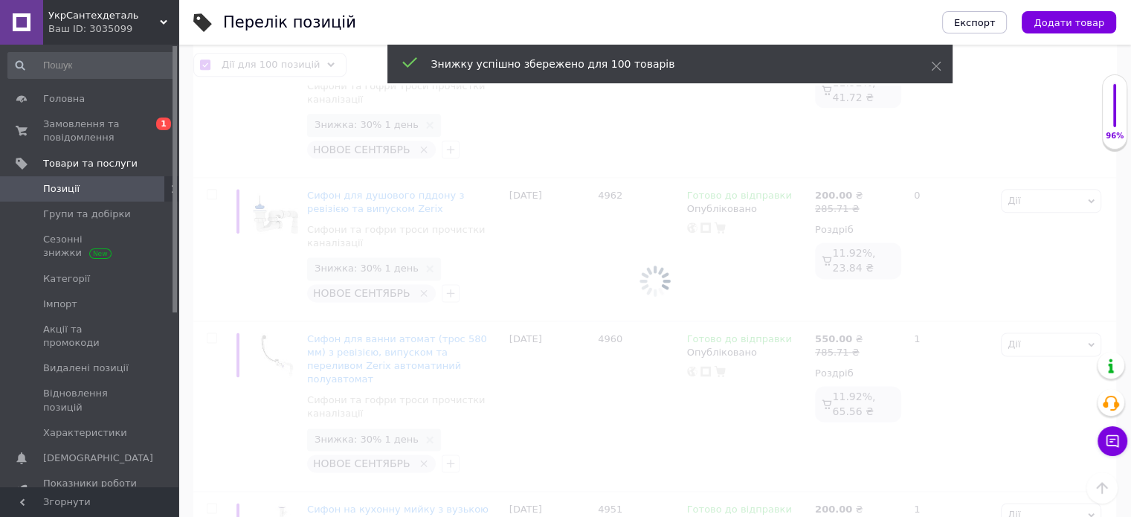
checkbox input "false"
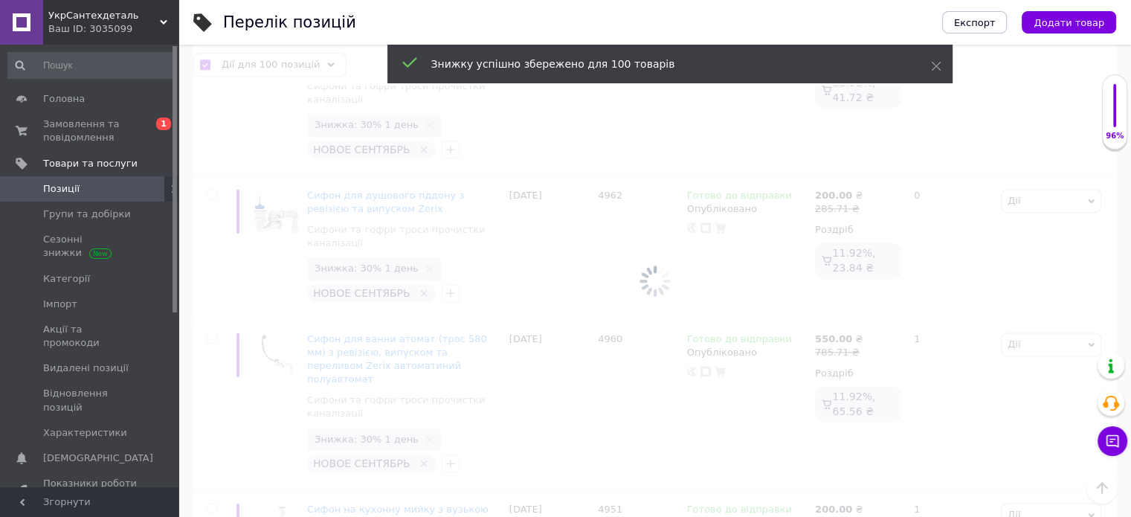
checkbox input "false"
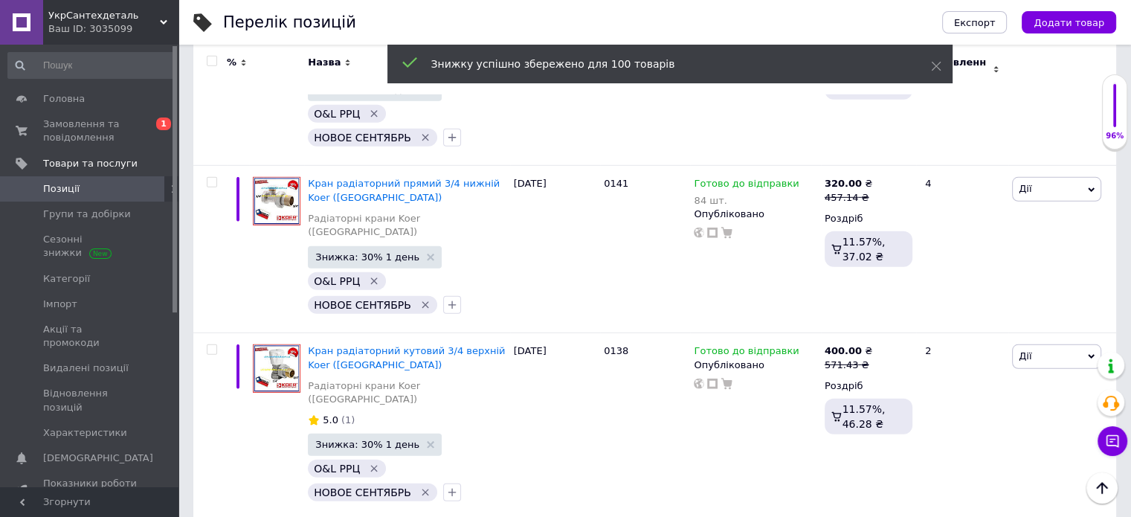
scroll to position [15629, 0]
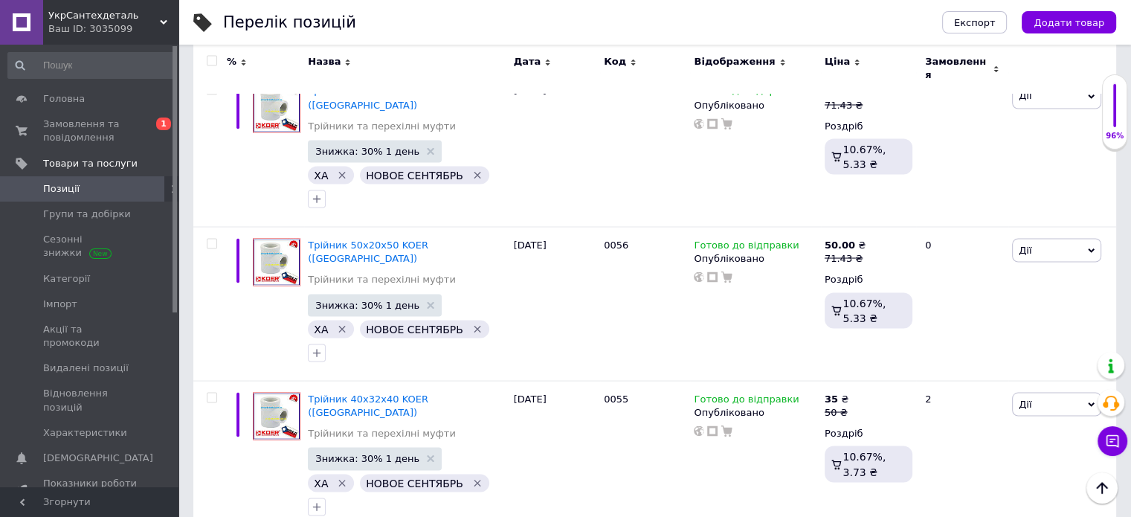
click at [211, 62] on input "checkbox" at bounding box center [212, 62] width 10 height 10
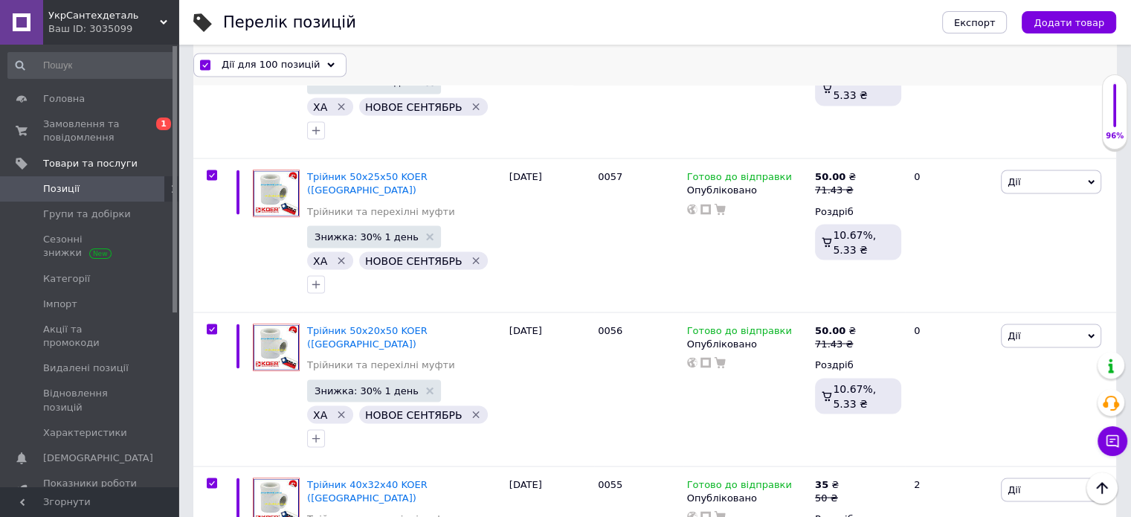
scroll to position [14037, 0]
click at [268, 62] on span "Дії для 100 позицій" at bounding box center [271, 64] width 98 height 13
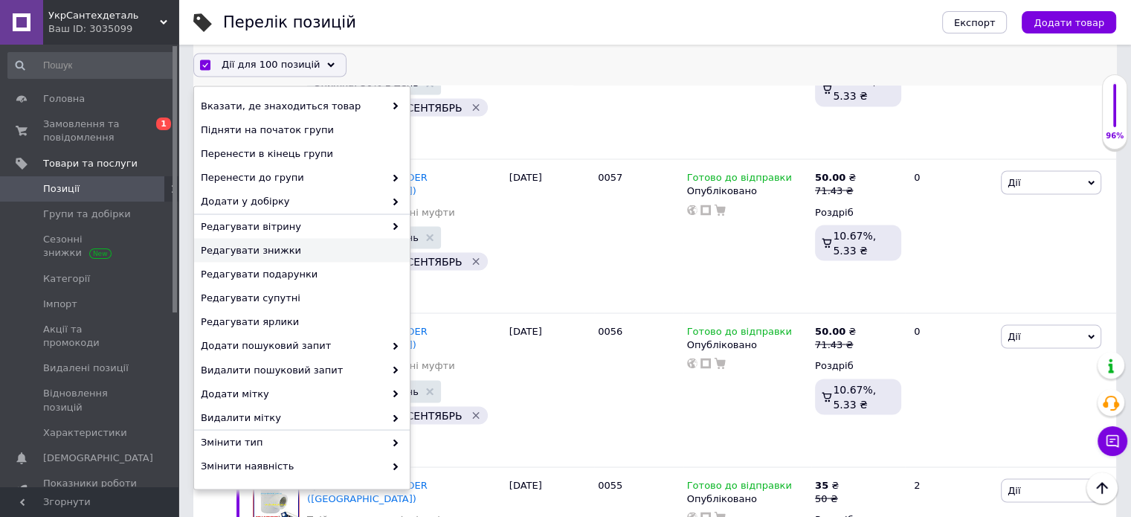
click at [257, 258] on div "Редагувати знижки" at bounding box center [302, 251] width 216 height 24
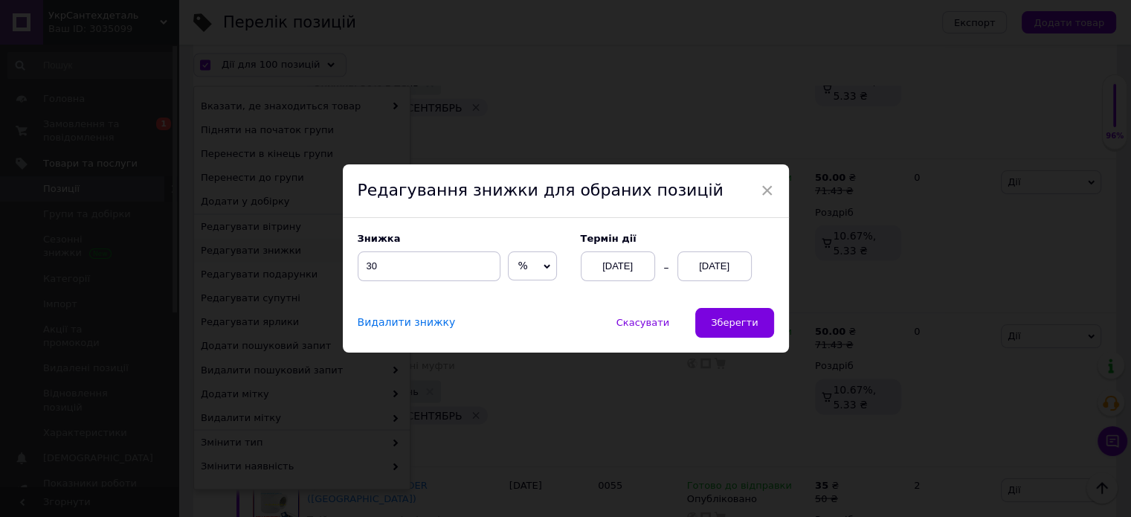
scroll to position [13976, 0]
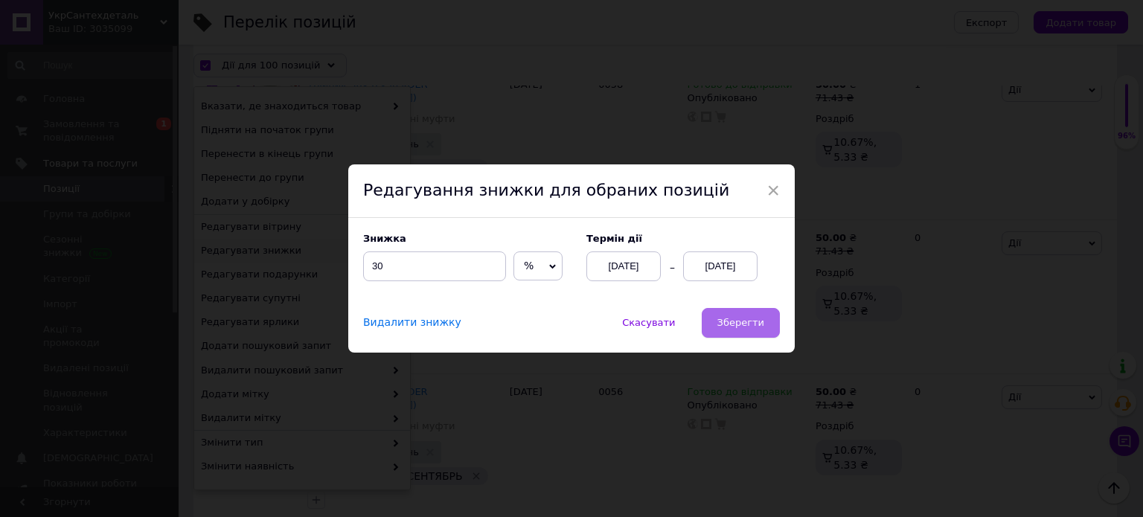
click at [748, 321] on span "Зберегти" at bounding box center [740, 322] width 47 height 11
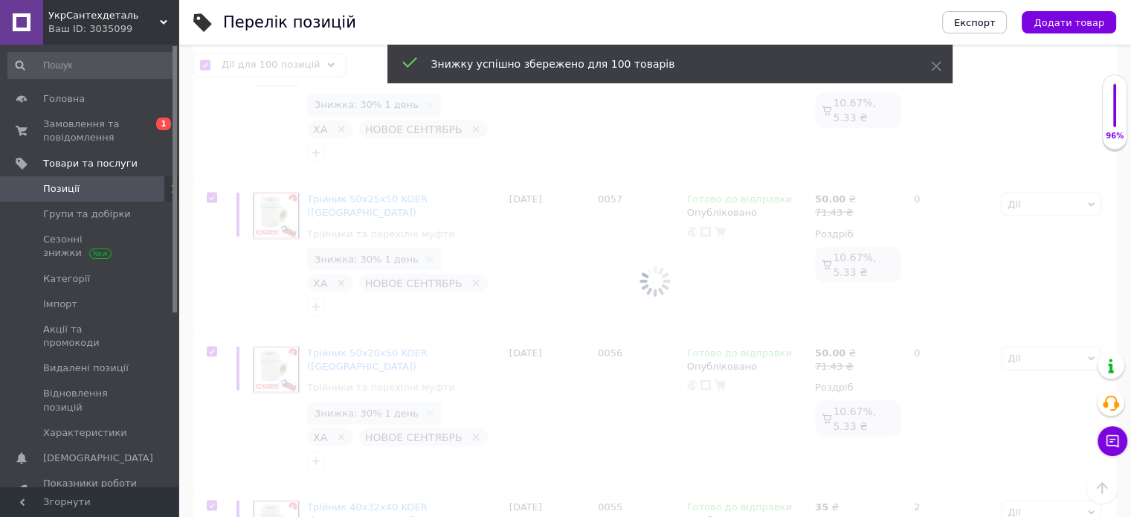
scroll to position [14038, 0]
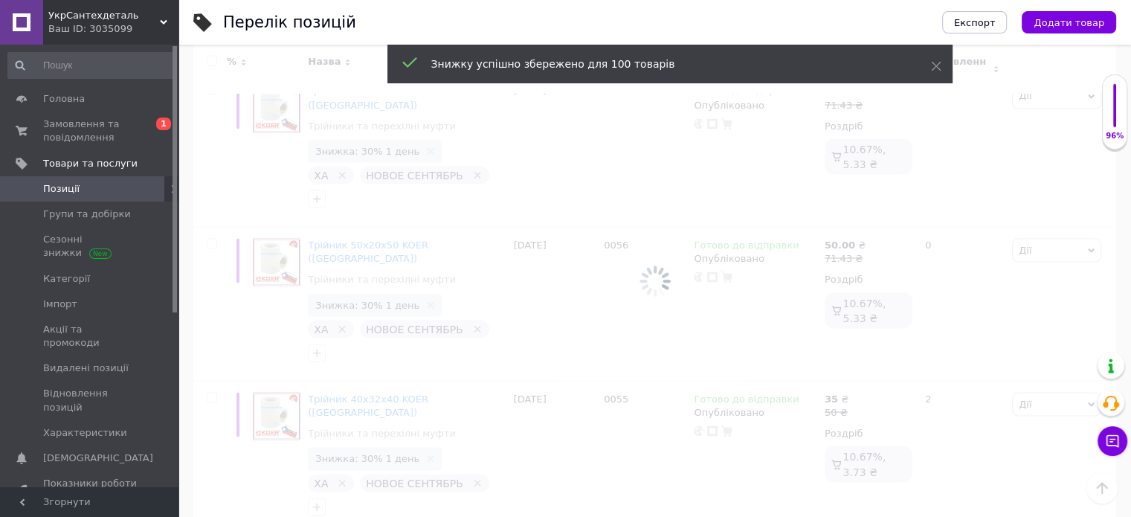
scroll to position [14038, 0]
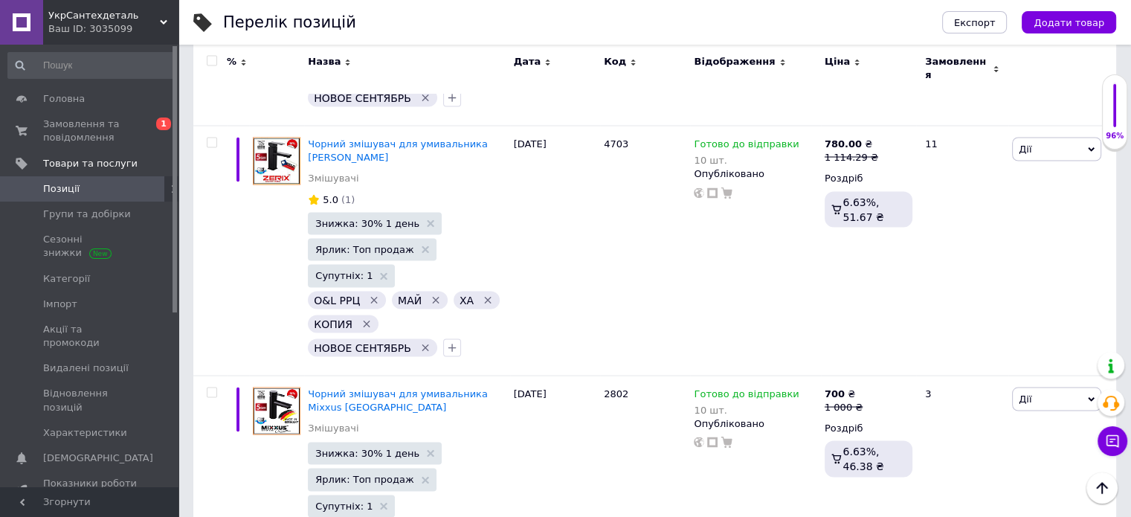
click at [214, 62] on input "checkbox" at bounding box center [212, 62] width 10 height 10
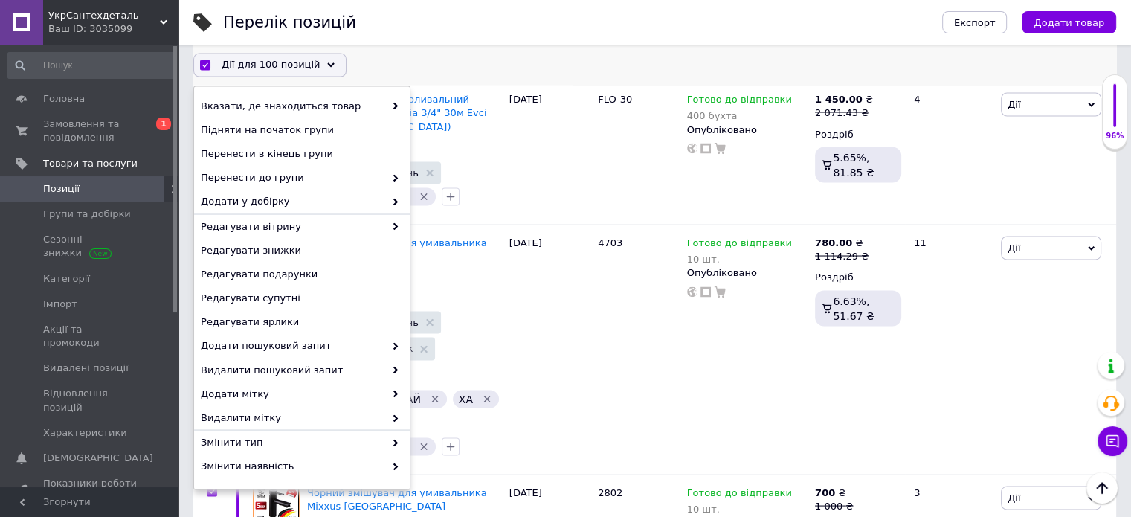
scroll to position [14062, 0]
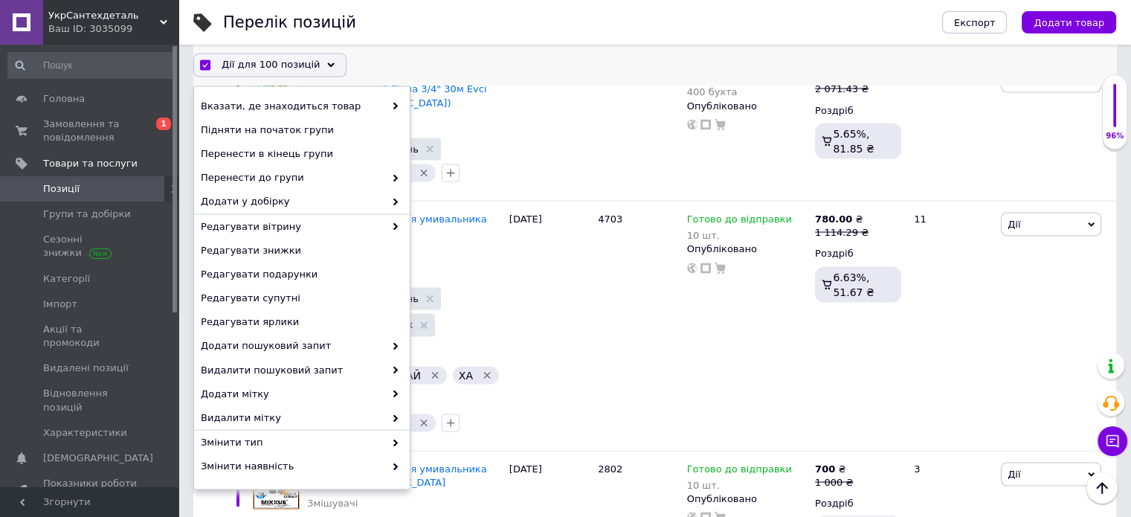
click at [259, 65] on span "Дії для 100 позицій" at bounding box center [271, 64] width 98 height 13
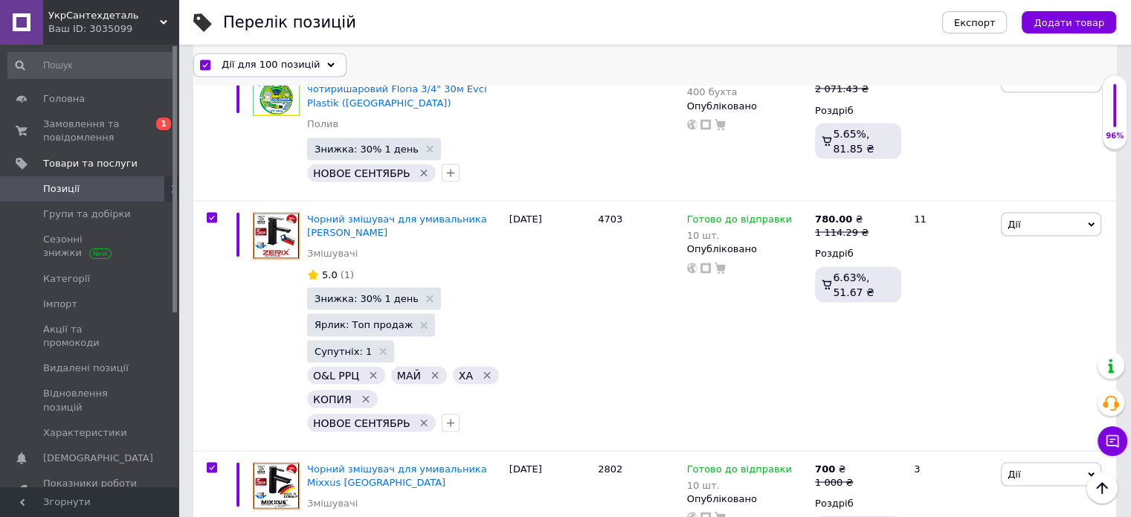
click at [293, 59] on span "Дії для 100 позицій" at bounding box center [271, 64] width 98 height 13
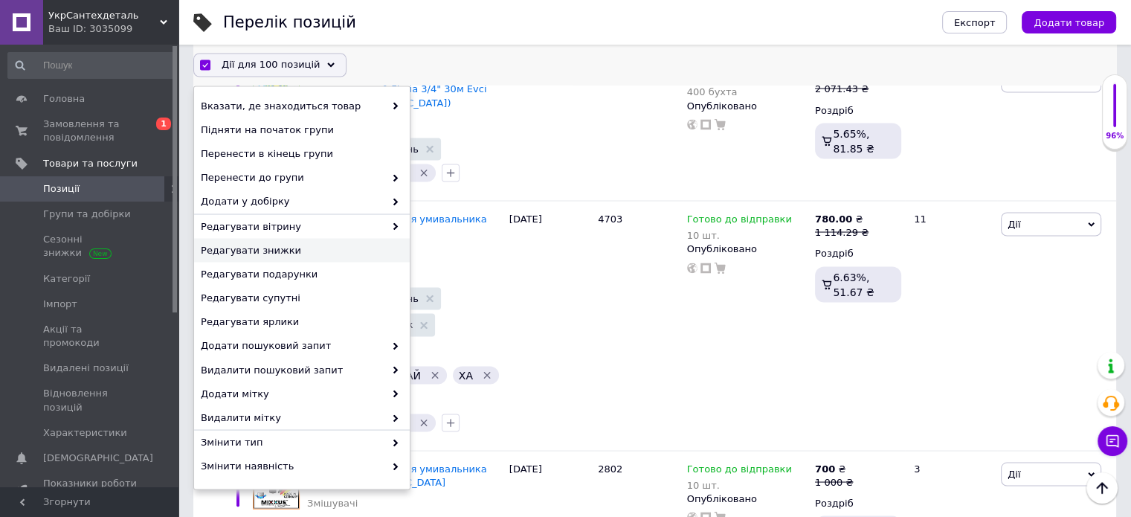
click at [274, 249] on span "Редагувати знижки" at bounding box center [300, 250] width 199 height 13
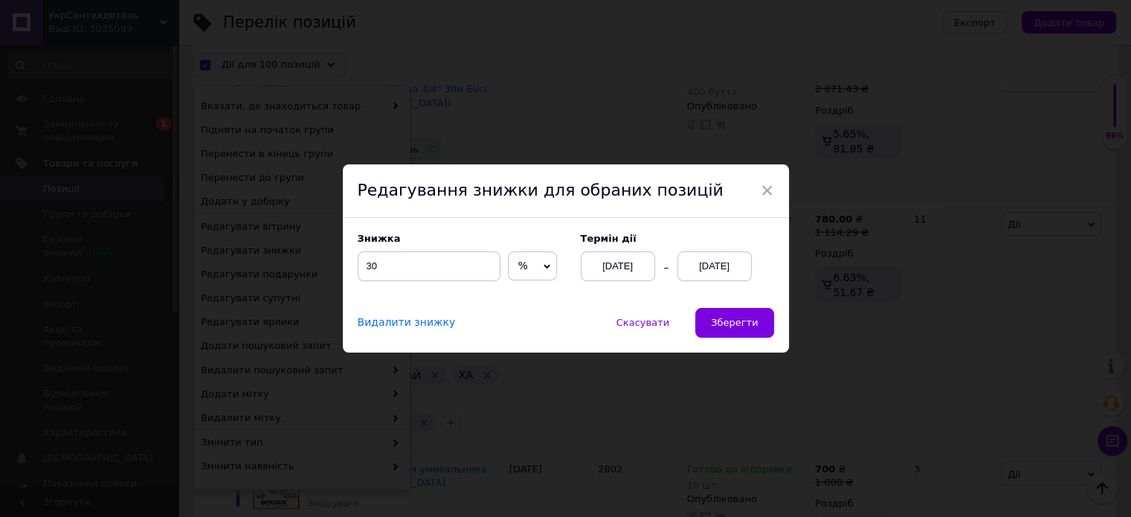
scroll to position [14002, 0]
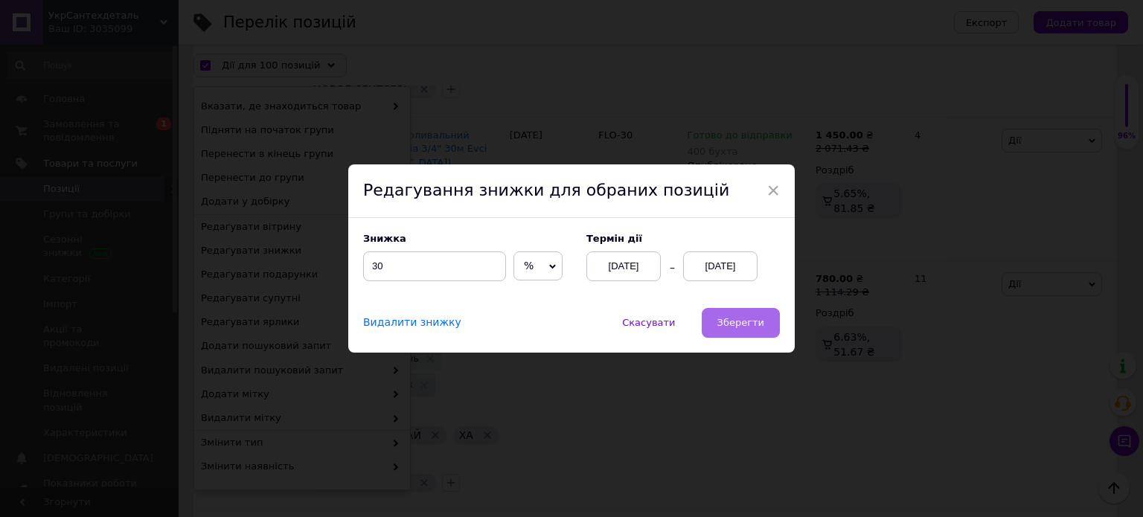
click at [724, 320] on span "Зберегти" at bounding box center [740, 322] width 47 height 11
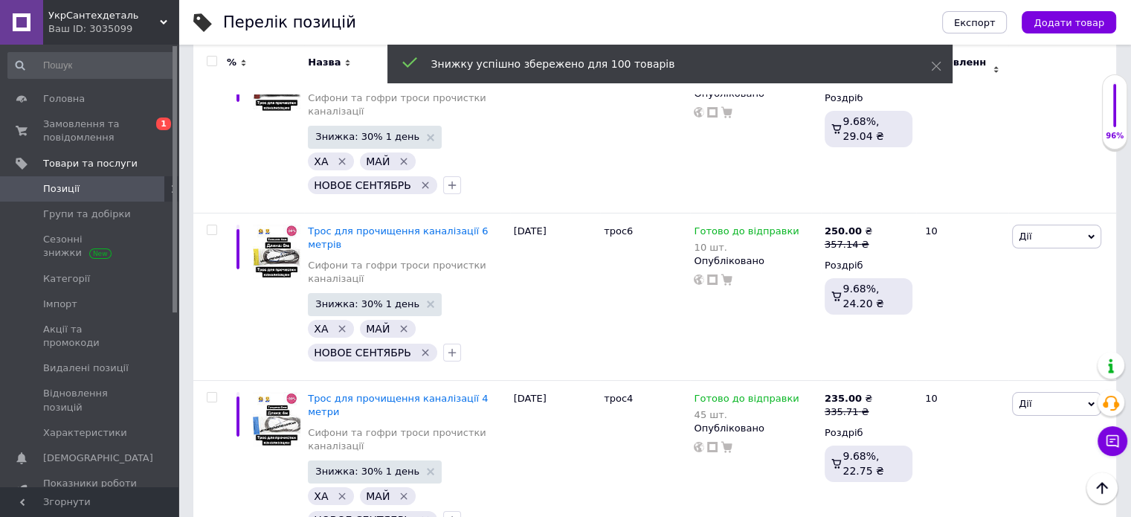
scroll to position [16945, 0]
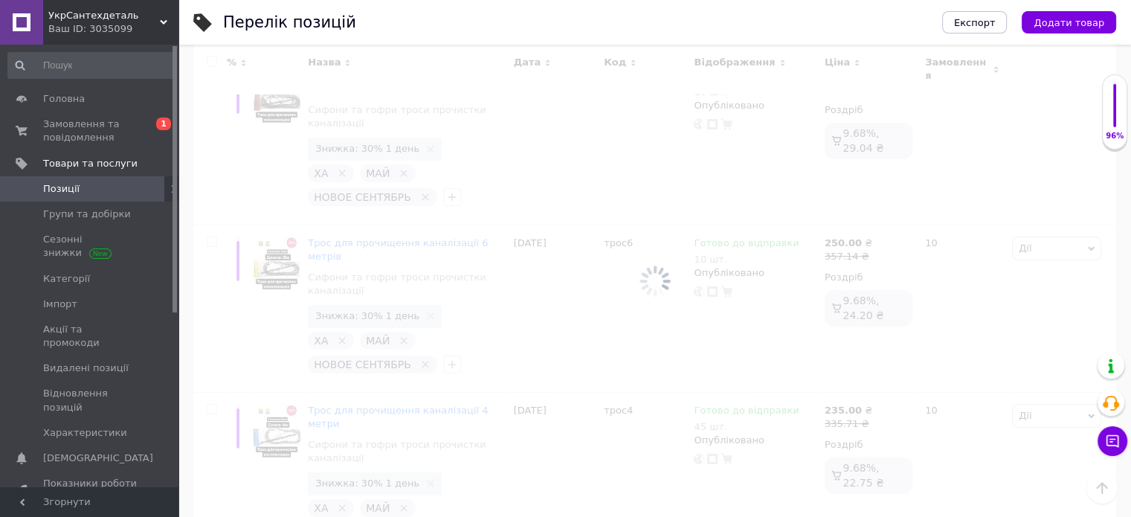
scroll to position [16931, 0]
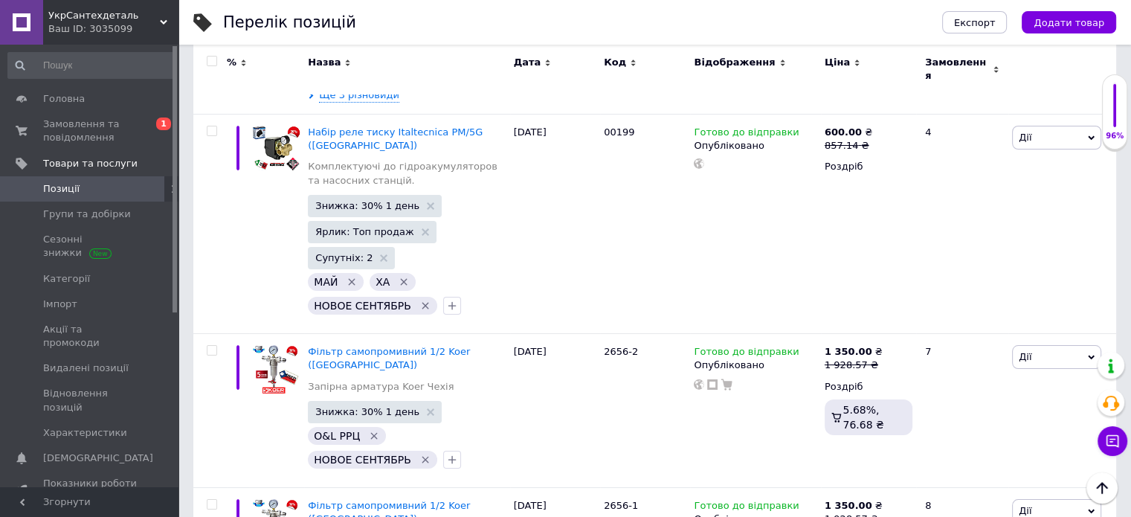
click at [213, 63] on input "checkbox" at bounding box center [212, 62] width 10 height 10
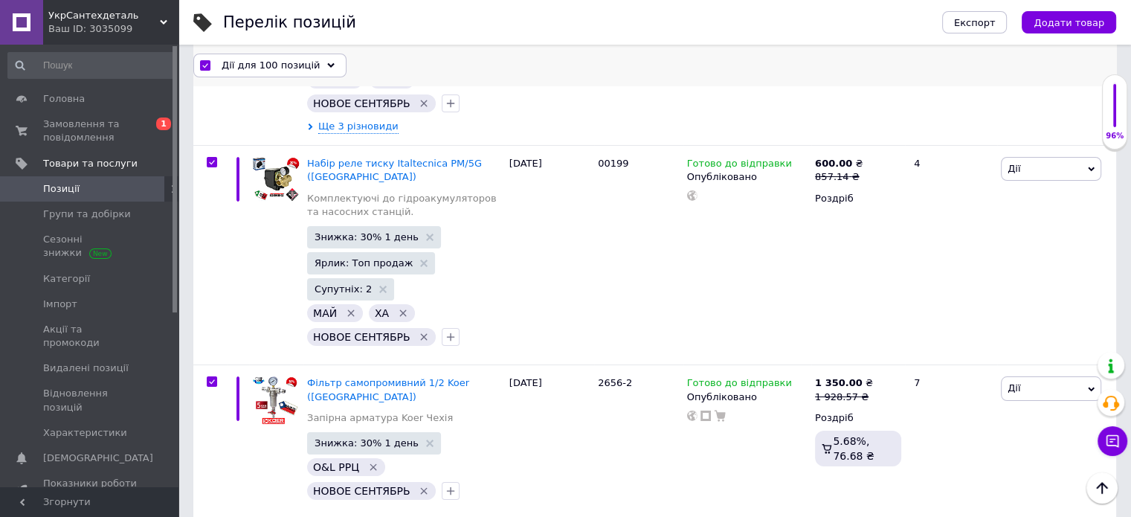
scroll to position [16930, 0]
click at [271, 62] on span "Дії для 100 позицій" at bounding box center [271, 64] width 98 height 13
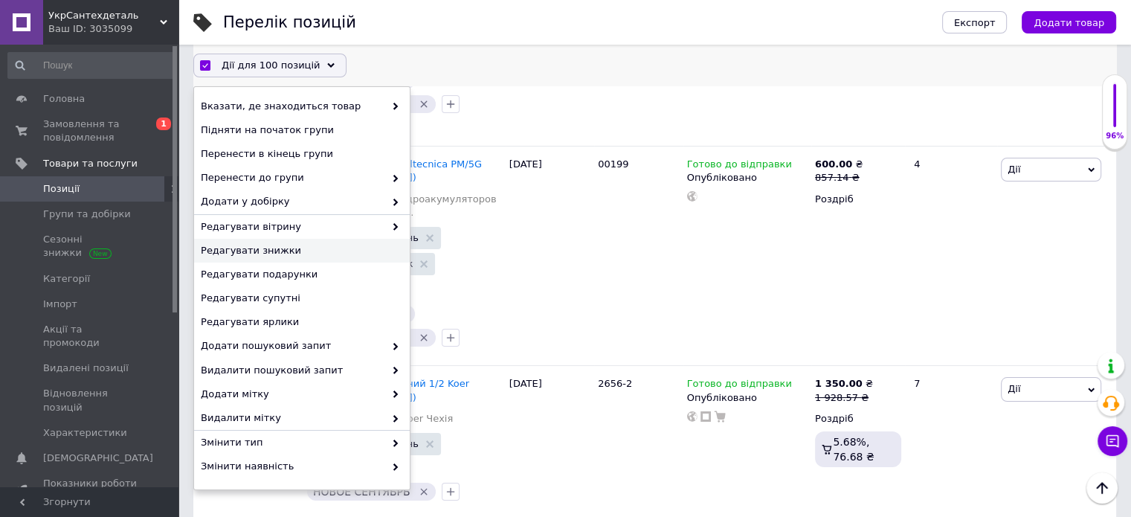
click at [259, 255] on span "Редагувати знижки" at bounding box center [300, 250] width 199 height 13
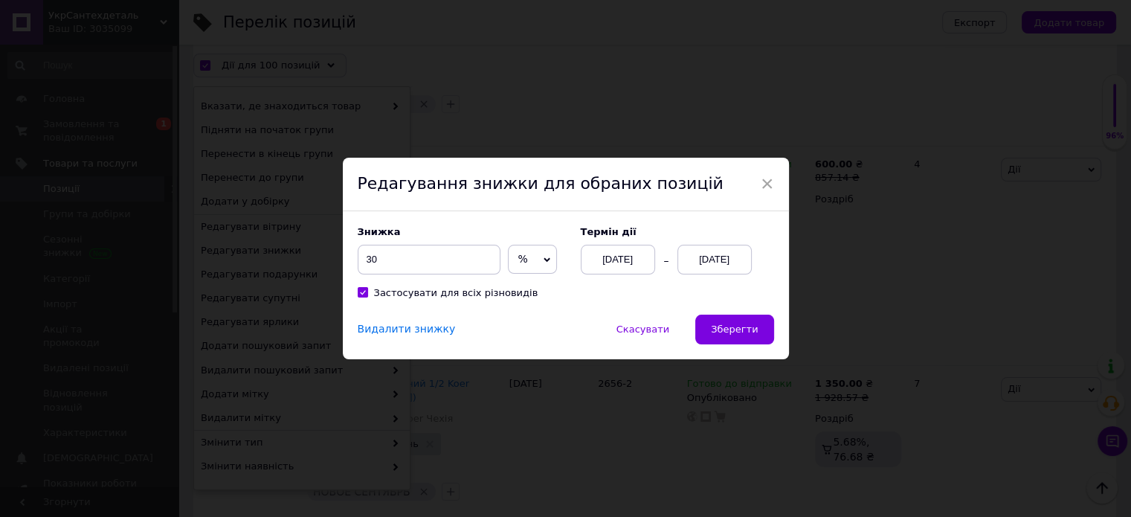
scroll to position [16870, 0]
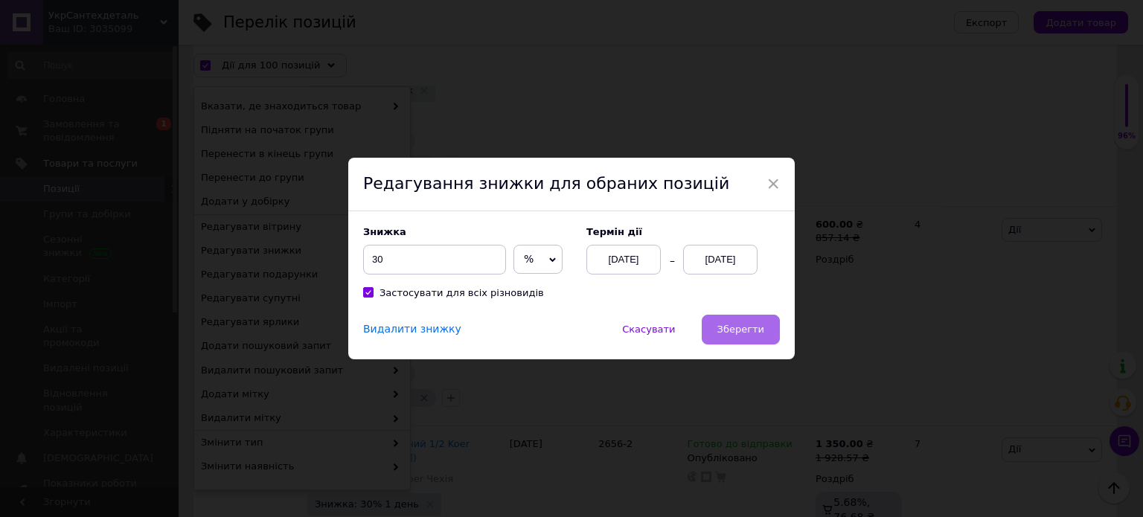
click at [736, 335] on span "Зберегти" at bounding box center [740, 329] width 47 height 11
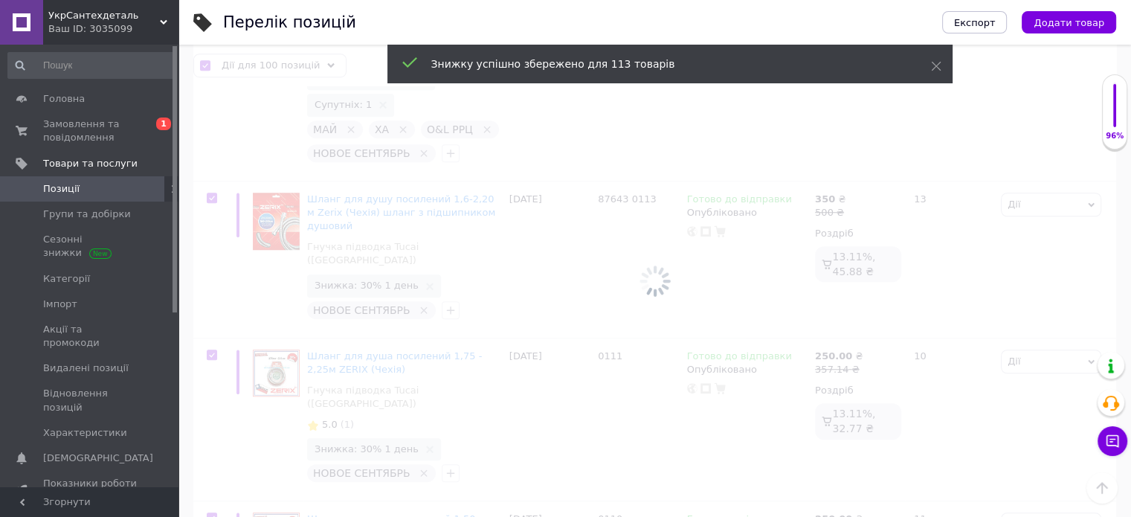
scroll to position [18056, 0]
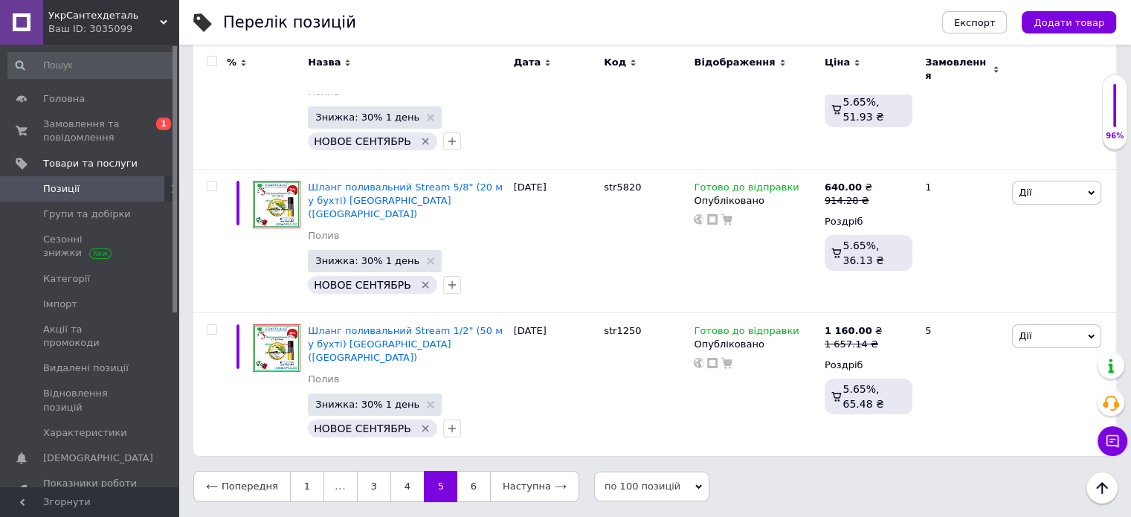
scroll to position [15687, 0]
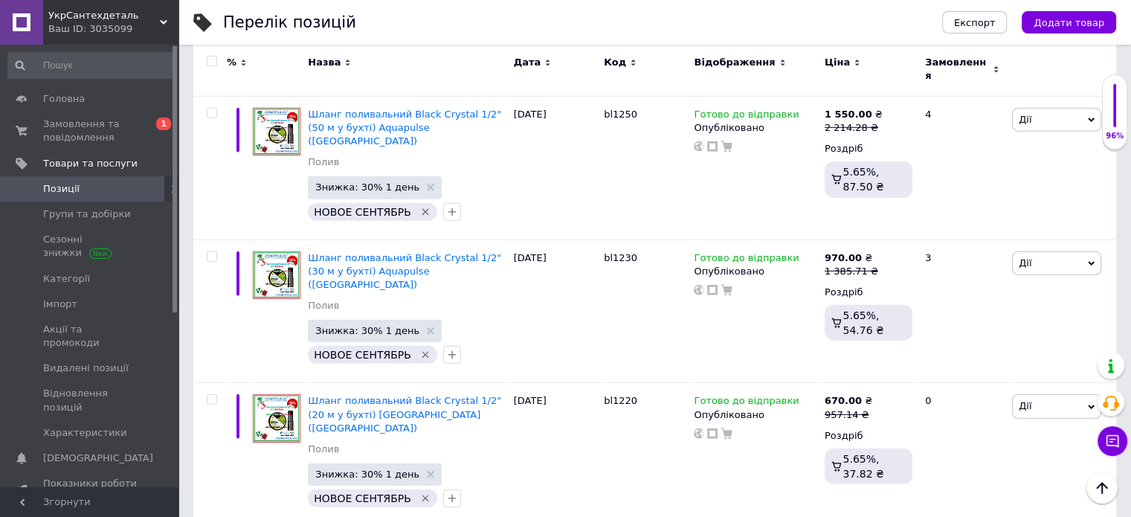
click at [213, 61] on div at bounding box center [212, 61] width 30 height 10
click at [213, 61] on input "checkbox" at bounding box center [212, 62] width 10 height 10
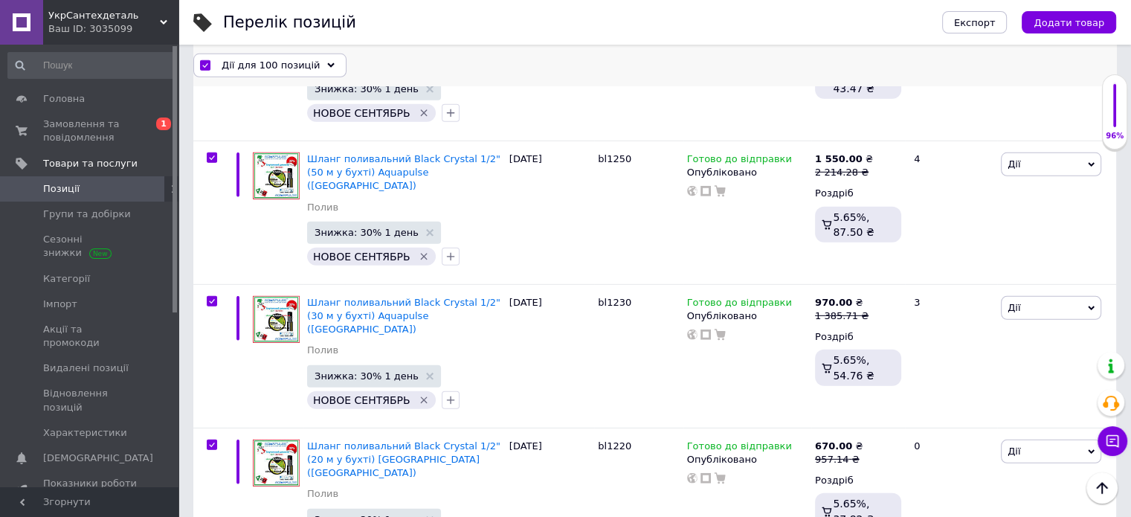
click at [282, 62] on span "Дії для 100 позицій" at bounding box center [271, 64] width 98 height 13
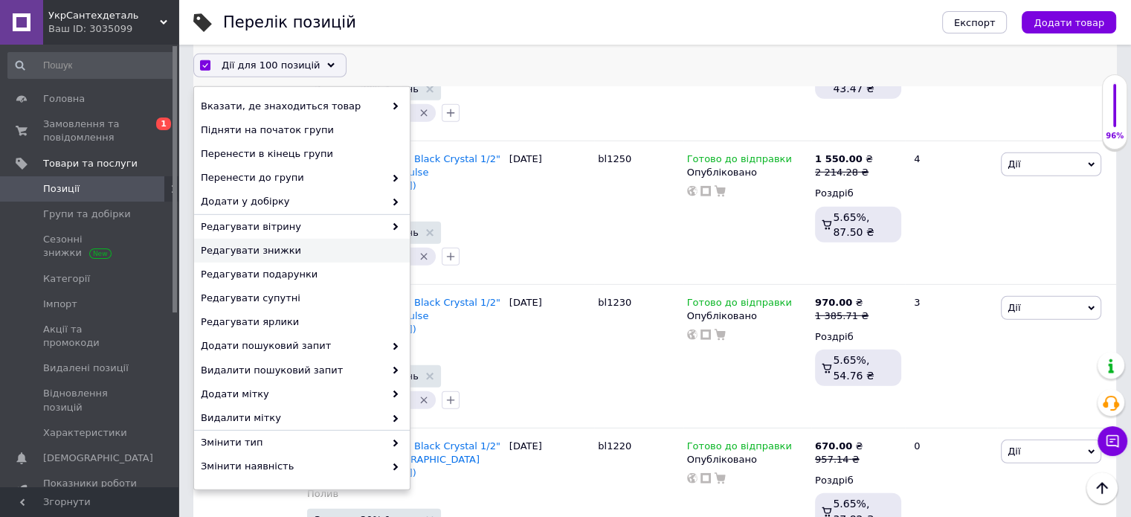
click at [284, 255] on span "Редагувати знижки" at bounding box center [300, 250] width 199 height 13
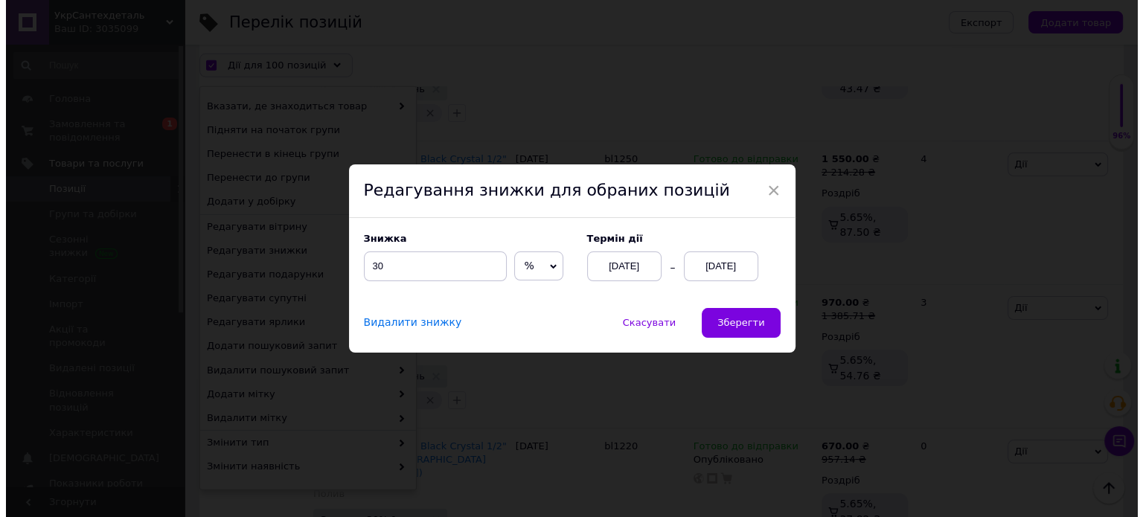
scroll to position [15626, 0]
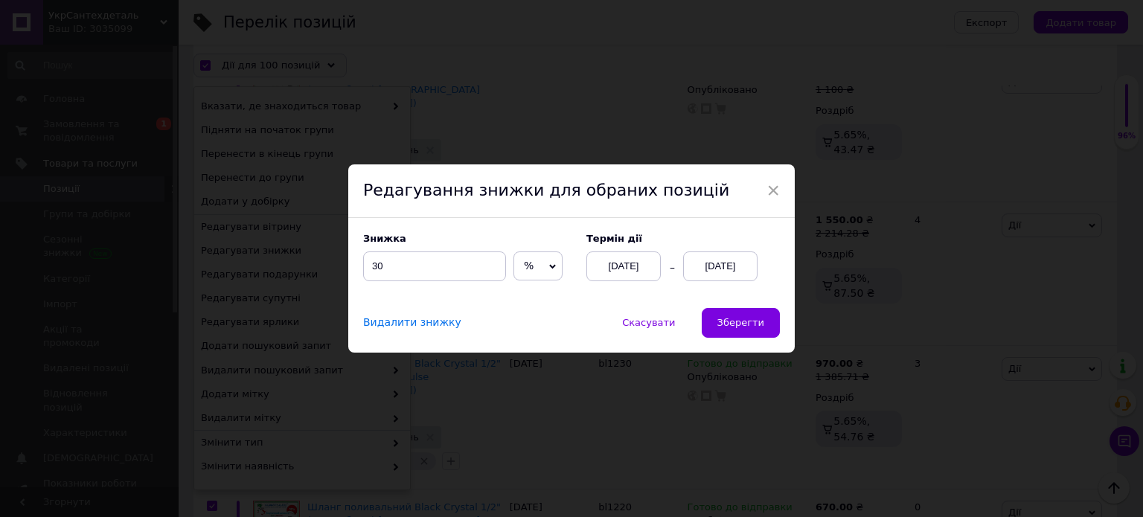
click at [780, 317] on div "Видалити знижку Скасувати   Зберегти" at bounding box center [571, 330] width 446 height 45
click at [756, 323] on span "Зберегти" at bounding box center [740, 322] width 47 height 11
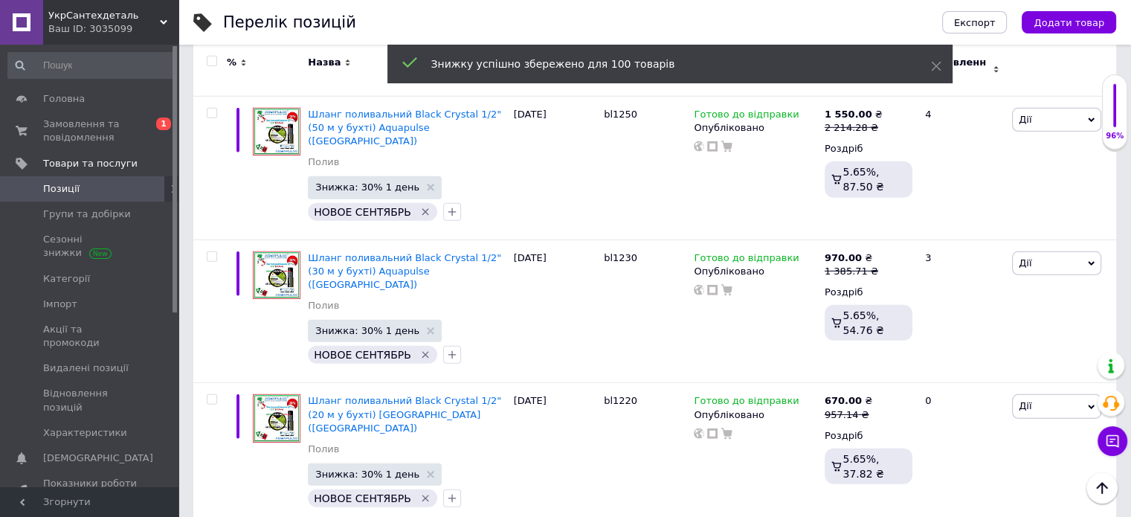
scroll to position [15687, 0]
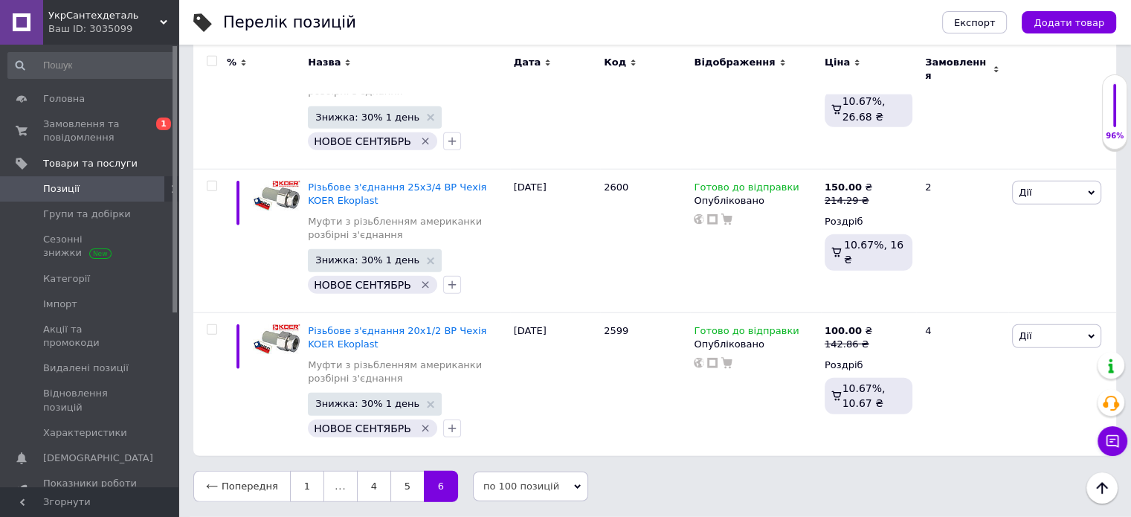
scroll to position [8807, 0]
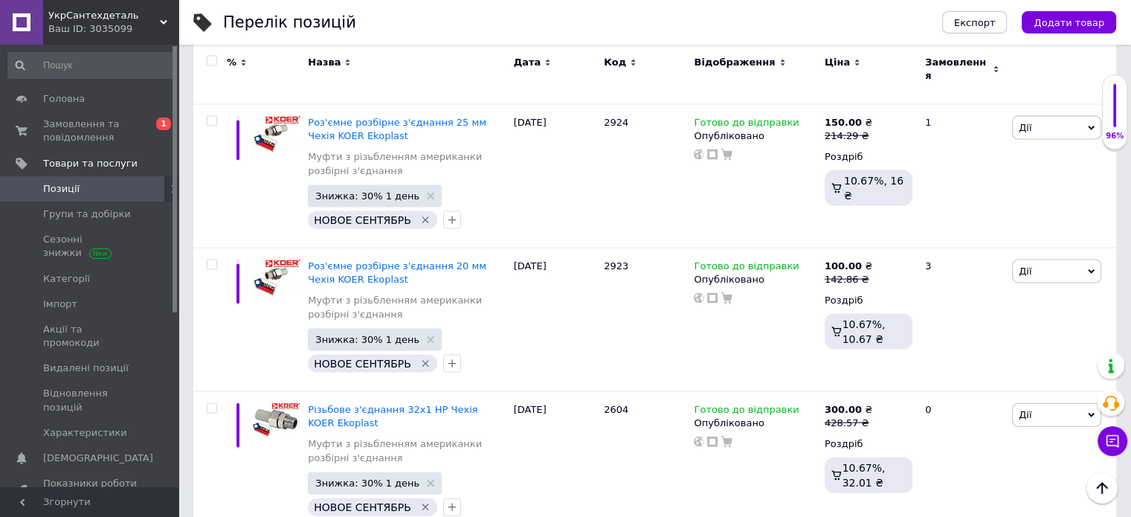
click at [214, 62] on input "checkbox" at bounding box center [212, 62] width 10 height 10
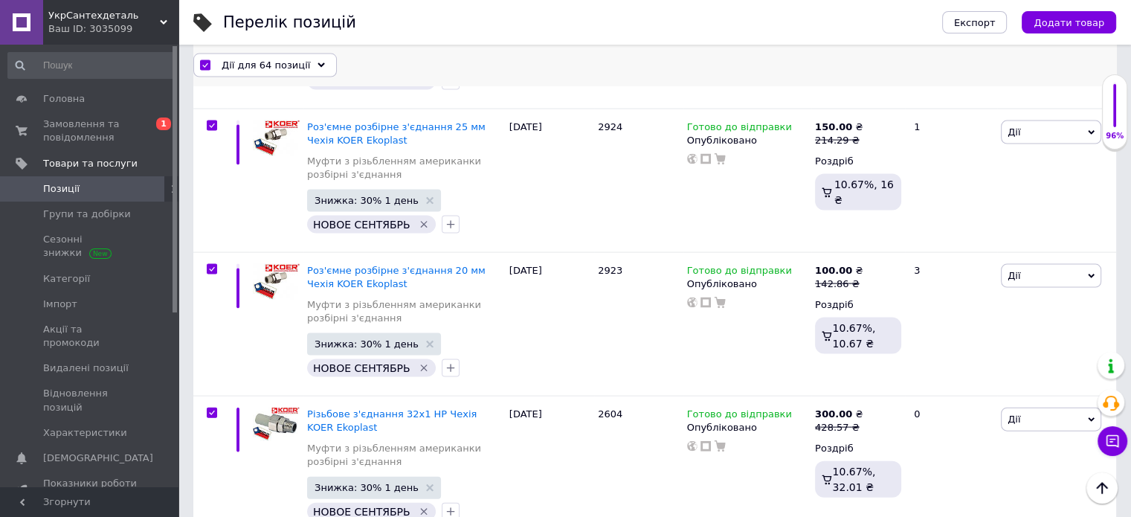
click at [294, 66] on span "Дії для 64 позиції" at bounding box center [266, 64] width 89 height 13
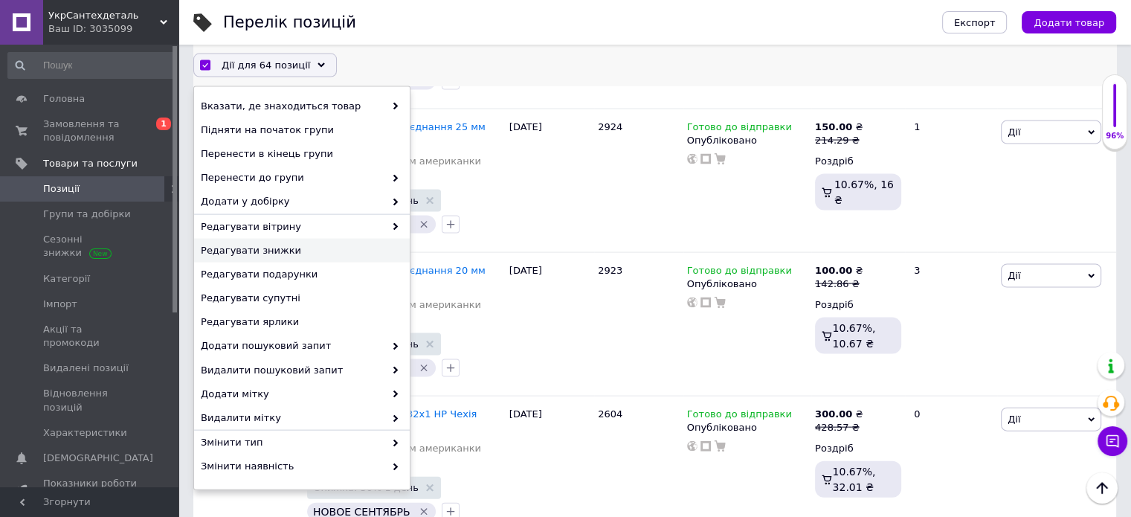
click at [238, 255] on span "Редагувати знижки" at bounding box center [300, 250] width 199 height 13
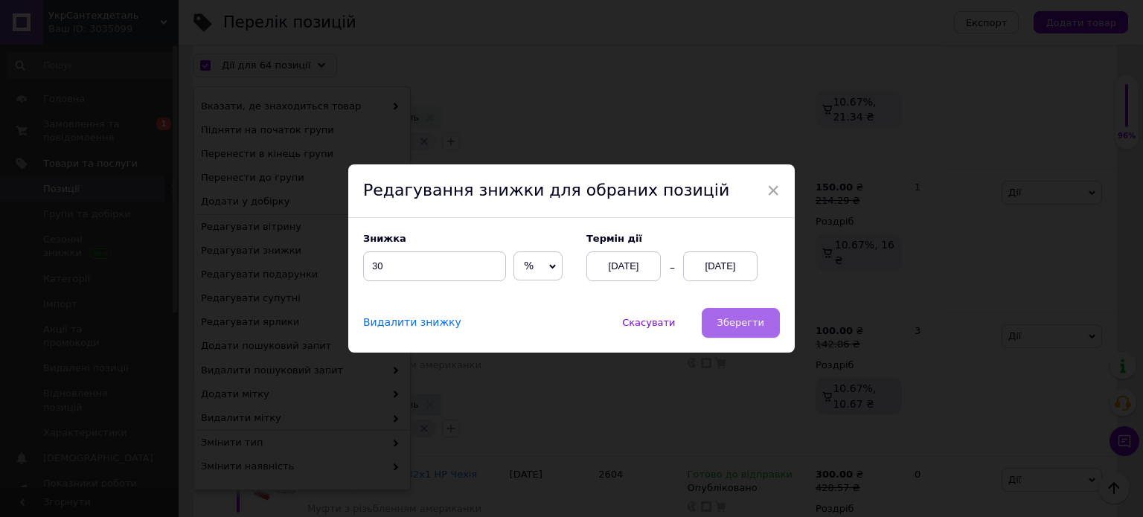
click at [738, 324] on span "Зберегти" at bounding box center [740, 322] width 47 height 11
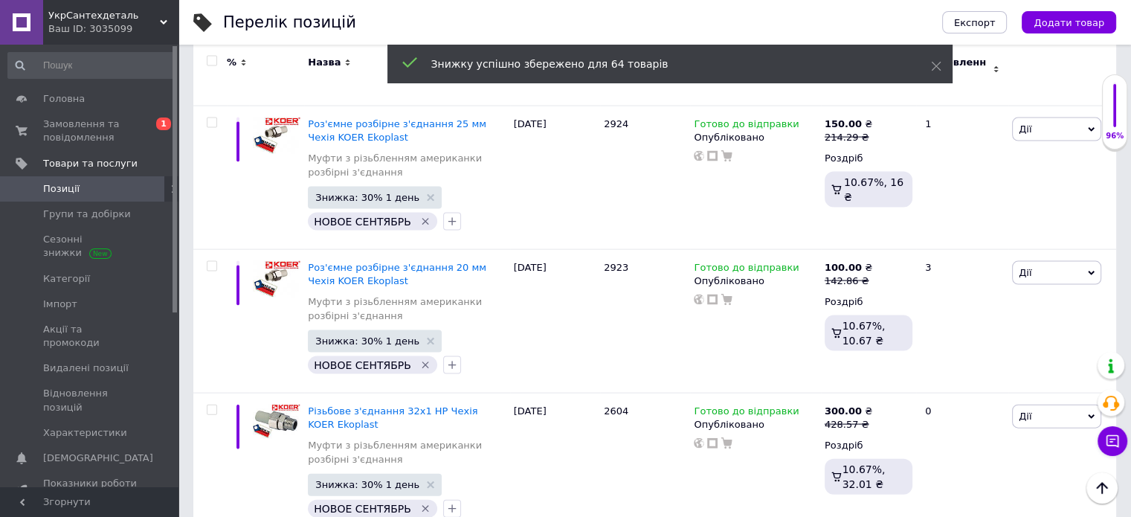
scroll to position [8807, 0]
click at [79, 132] on span "Замовлення та повідомлення" at bounding box center [90, 131] width 94 height 27
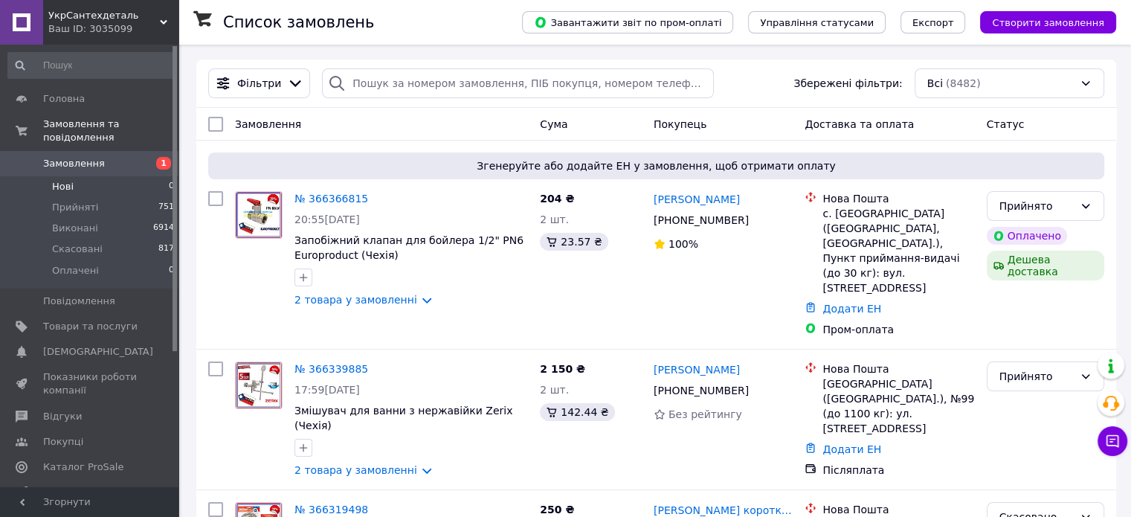
click at [63, 180] on span "Нові" at bounding box center [63, 186] width 22 height 13
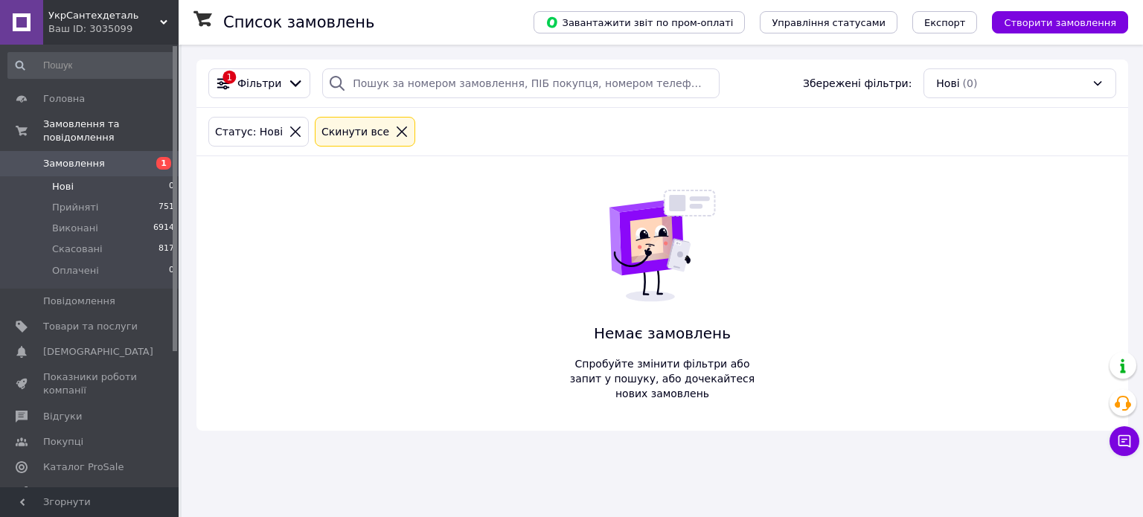
click at [289, 133] on icon at bounding box center [295, 131] width 13 height 13
